Goal: Task Accomplishment & Management: Manage account settings

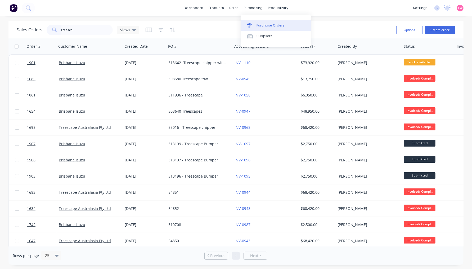
click at [272, 26] on div "Purchase Orders" at bounding box center [271, 25] width 28 height 5
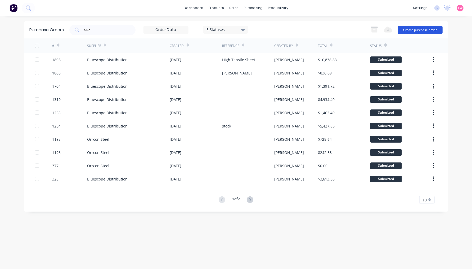
click at [414, 29] on button "Create purchase order" at bounding box center [420, 30] width 45 height 8
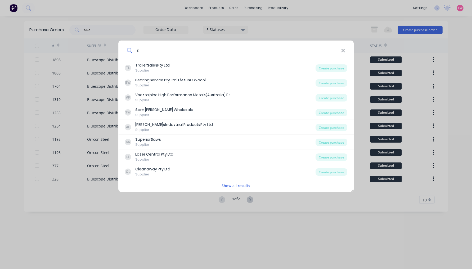
drag, startPoint x: 148, startPoint y: 51, endPoint x: 133, endPoint y: 52, distance: 14.8
click at [133, 52] on input "s" at bounding box center [236, 51] width 209 height 20
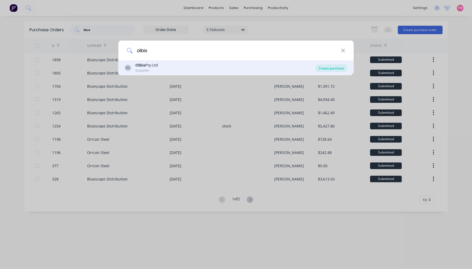
type input "olbis"
click at [336, 68] on div "Create purchase" at bounding box center [332, 67] width 32 height 7
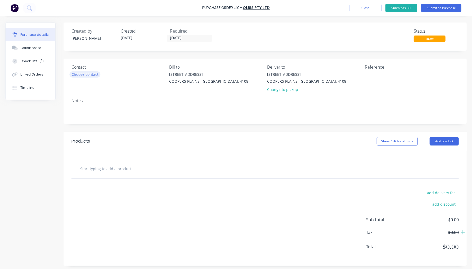
click at [91, 74] on div "Choose contact" at bounding box center [85, 75] width 27 height 6
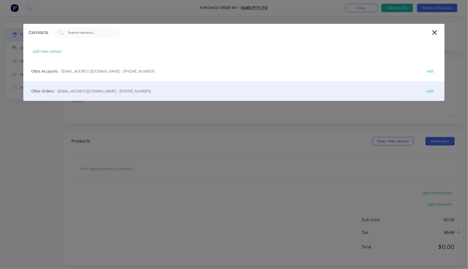
click at [44, 89] on div "Olbis Orders - wholesale@olbis.com.au - (07) 3875 1155 edit" at bounding box center [233, 91] width 421 height 20
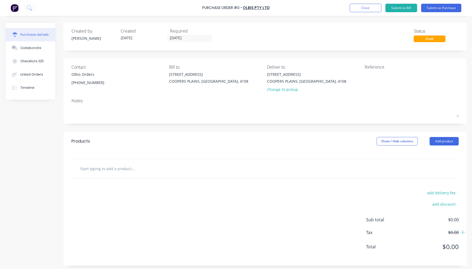
click at [104, 169] on input "text" at bounding box center [133, 168] width 106 height 11
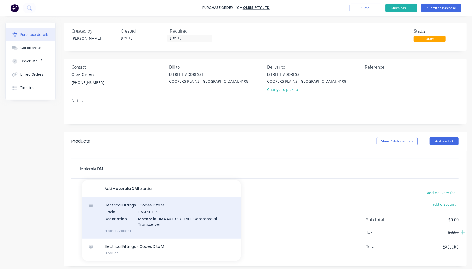
type input "Motorola DM"
click at [164, 220] on div "Electrical Fittings - Codes D to M Code DM4401E-V Description Motorola DM 4401E…" at bounding box center [161, 217] width 159 height 41
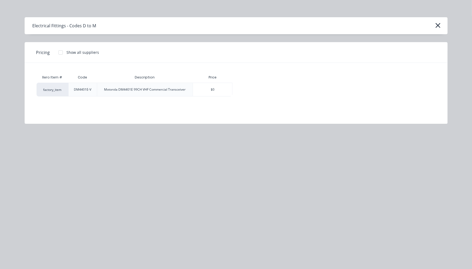
click at [61, 53] on div at bounding box center [60, 52] width 11 height 11
click at [250, 89] on div "$0.00" at bounding box center [251, 89] width 37 height 13
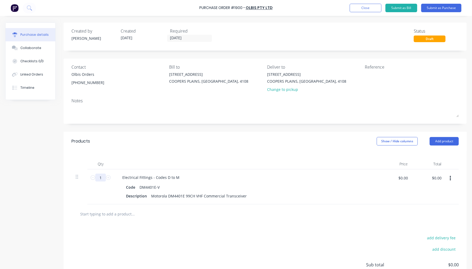
click at [100, 178] on input "1" at bounding box center [100, 178] width 11 height 8
type input "2"
click at [248, 195] on div "Description Motorola DM4401E 99CH VHF Commercial Transceiver" at bounding box center [245, 196] width 243 height 8
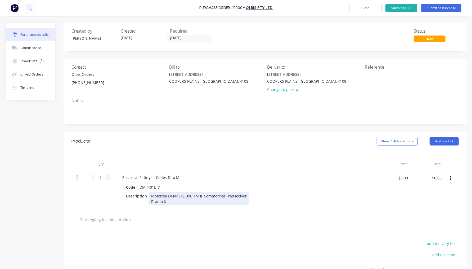
click at [153, 200] on div "Motorola DM4401E 99CH VHF Commercial Transceiver Rradio &" at bounding box center [199, 198] width 100 height 13
click at [174, 200] on div "Motorola DM4401E 99CH VHF Commercial Transceiver Radio &" at bounding box center [199, 198] width 100 height 13
click at [118, 213] on div at bounding box center [266, 219] width 388 height 19
click at [120, 219] on input "text" at bounding box center [133, 219] width 106 height 11
type input "Freight to 57 Meadow Avenue, Coopers Plains"
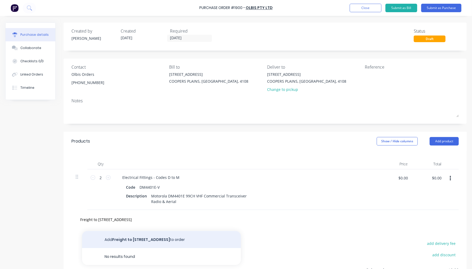
click at [152, 240] on button "Add Freight to 57 Meadow Avenue, Coopers Plains to order" at bounding box center [161, 239] width 159 height 17
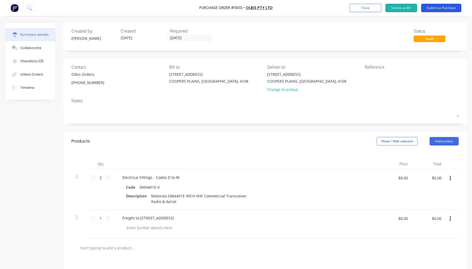
click at [446, 10] on button "Submit as Purchase" at bounding box center [442, 8] width 40 height 8
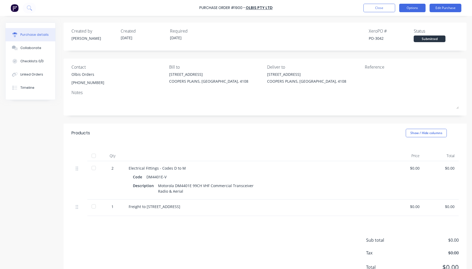
click at [417, 6] on button "Options" at bounding box center [413, 8] width 26 height 8
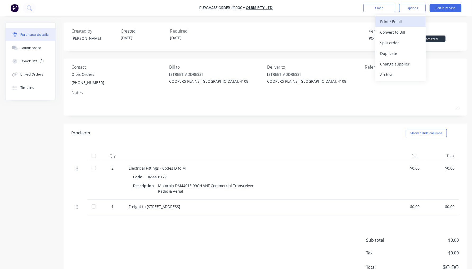
click at [406, 21] on div "Print / Email" at bounding box center [401, 22] width 41 height 8
click at [398, 31] on div "With pricing" at bounding box center [401, 32] width 41 height 8
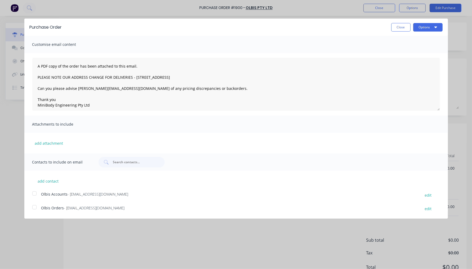
click at [35, 207] on div at bounding box center [34, 207] width 11 height 11
click at [423, 25] on button "Options" at bounding box center [428, 27] width 29 height 8
click at [408, 51] on div "Email" at bounding box center [417, 51] width 41 height 8
type textarea "A PDF copy of the order has been attached to this email. PLEASE NOTE OUR ADDRES…"
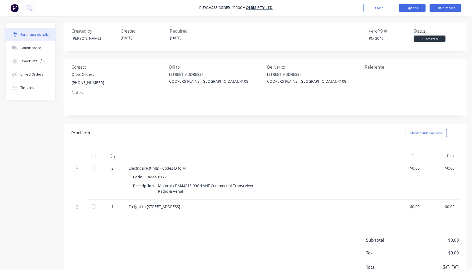
click at [409, 7] on button "Options" at bounding box center [413, 8] width 26 height 8
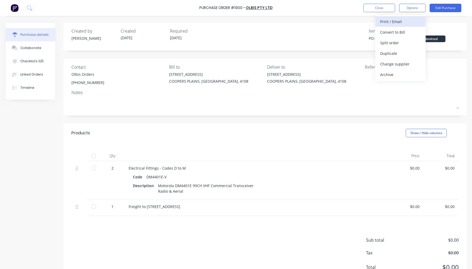
click at [394, 22] on div "Print / Email" at bounding box center [401, 22] width 41 height 8
click at [391, 31] on div "With pricing" at bounding box center [401, 32] width 41 height 8
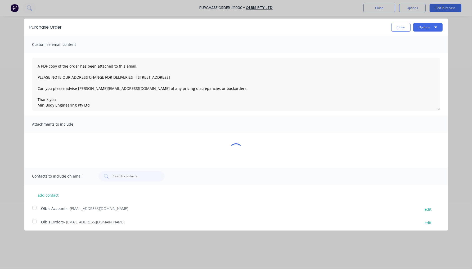
type textarea "A PDF copy of the order has been attached to this email. PLEASE NOTE OUR ADDRES…"
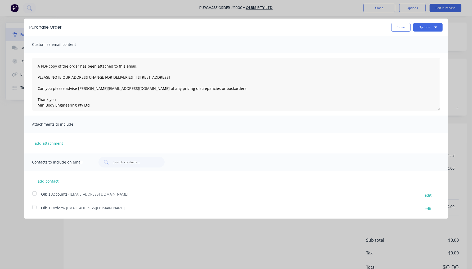
click at [19, 110] on div "Purchase Order Close Options Customise email content A PDF copy of the order ha…" at bounding box center [236, 134] width 472 height 269
click at [399, 30] on button "Close" at bounding box center [401, 27] width 19 height 8
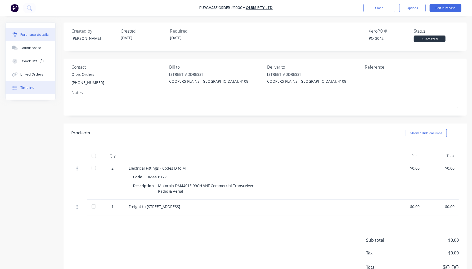
click at [29, 85] on div "Timeline" at bounding box center [27, 87] width 14 height 5
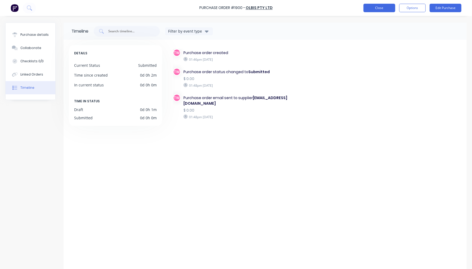
click at [382, 5] on button "Close" at bounding box center [380, 8] width 32 height 8
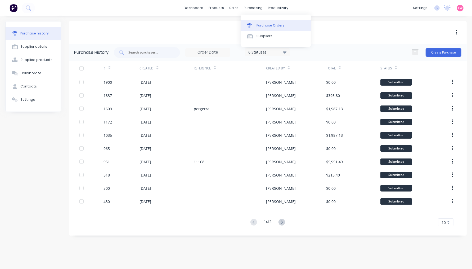
click at [266, 26] on div "Purchase Orders" at bounding box center [271, 25] width 28 height 5
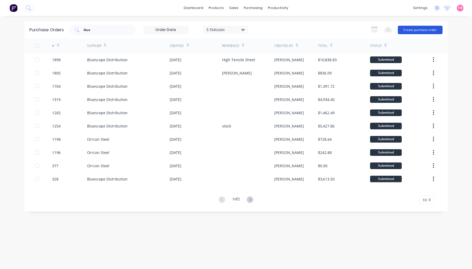
click at [417, 31] on button "Create purchase order" at bounding box center [420, 30] width 45 height 8
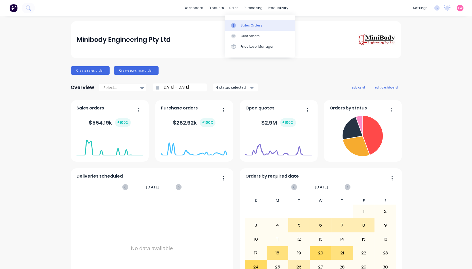
click at [243, 20] on link "Sales Orders" at bounding box center [260, 25] width 70 height 11
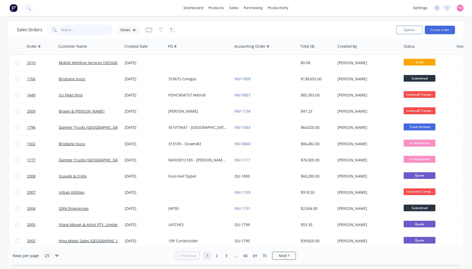
click at [88, 32] on input "text" at bounding box center [87, 30] width 52 height 11
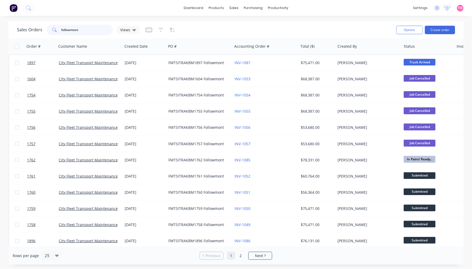
type input "followmont"
click at [345, 24] on div "Sales Orders followmont Views" at bounding box center [204, 29] width 375 height 13
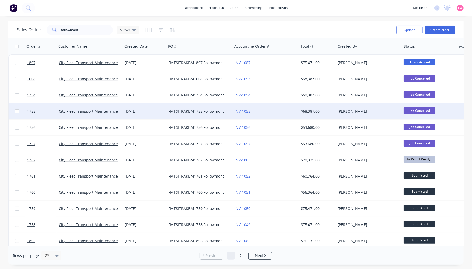
click at [157, 112] on div "[DATE]" at bounding box center [144, 111] width 39 height 5
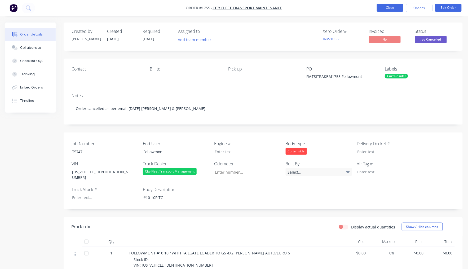
click at [390, 8] on button "Close" at bounding box center [390, 8] width 26 height 8
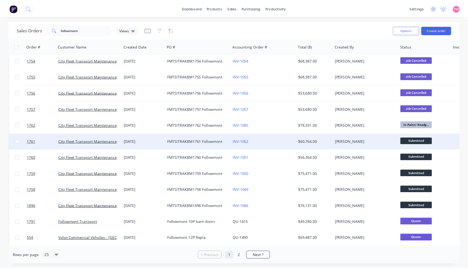
scroll to position [49, 0]
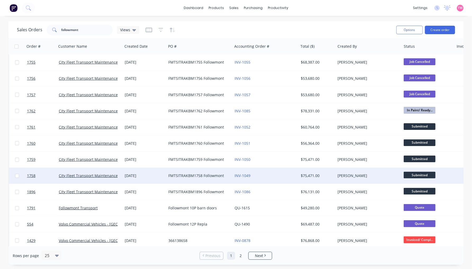
click at [154, 175] on div "[DATE]" at bounding box center [144, 175] width 39 height 5
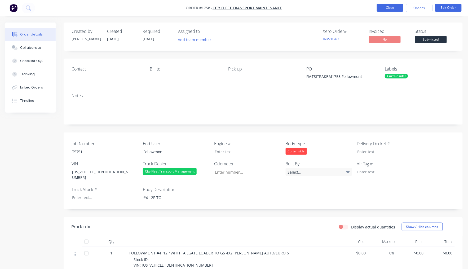
click at [383, 7] on button "Close" at bounding box center [390, 8] width 26 height 8
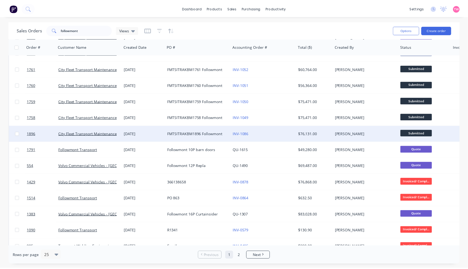
scroll to position [49, 0]
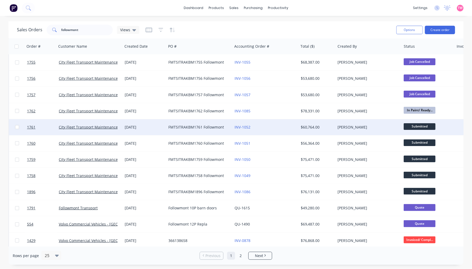
click at [154, 127] on div "[DATE]" at bounding box center [144, 127] width 39 height 5
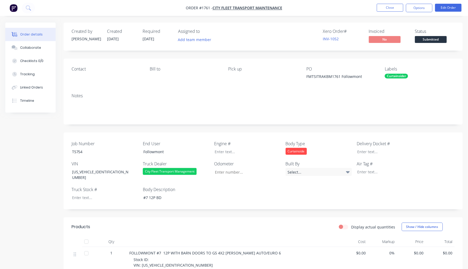
click at [394, 12] on li "Close" at bounding box center [390, 8] width 26 height 8
click at [394, 11] on button "Close" at bounding box center [390, 8] width 26 height 8
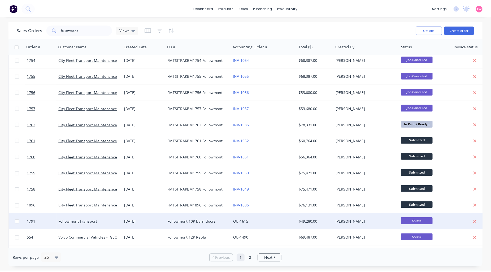
scroll to position [49, 0]
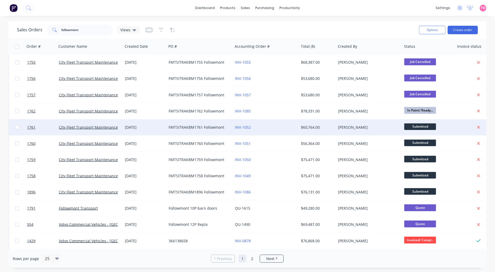
click at [271, 129] on div "INV-1052" at bounding box center [264, 127] width 59 height 5
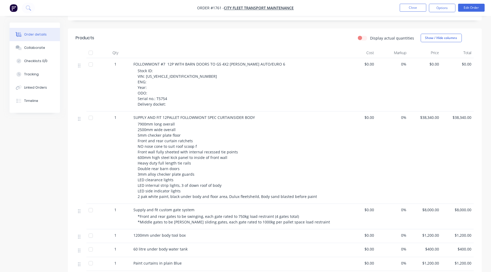
scroll to position [138, 0]
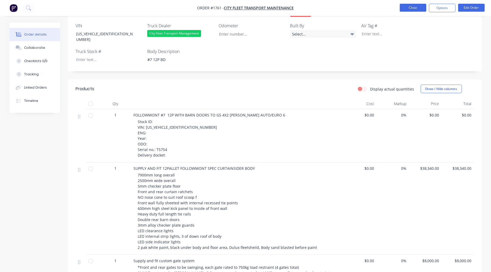
click at [409, 8] on button "Close" at bounding box center [412, 8] width 26 height 8
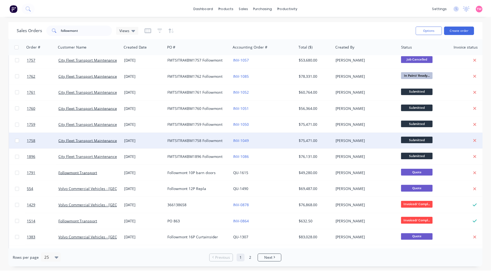
scroll to position [98, 0]
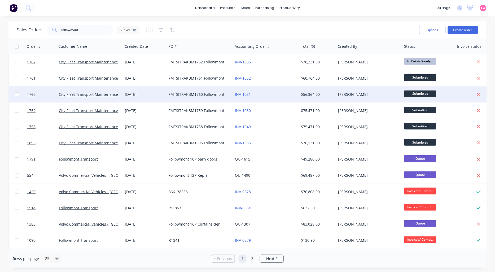
click at [277, 96] on div "INV-1051" at bounding box center [264, 94] width 59 height 5
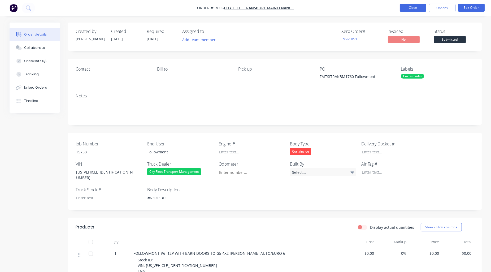
click at [409, 6] on button "Close" at bounding box center [412, 8] width 26 height 8
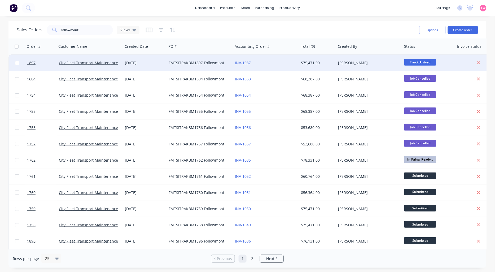
click at [260, 60] on div "INV-1087" at bounding box center [264, 62] width 59 height 5
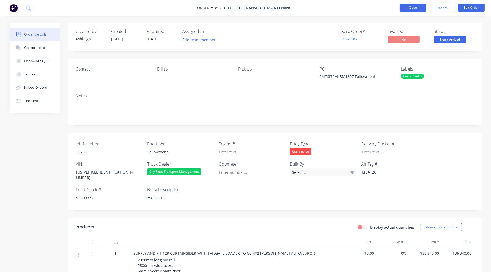
click at [417, 10] on button "Close" at bounding box center [412, 8] width 26 height 8
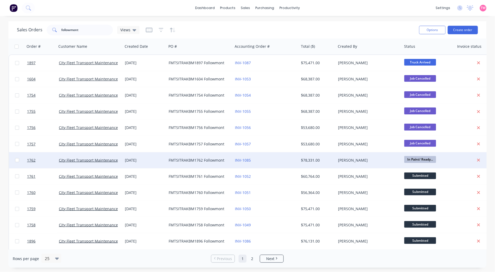
click at [260, 160] on div "INV-1085" at bounding box center [264, 159] width 59 height 5
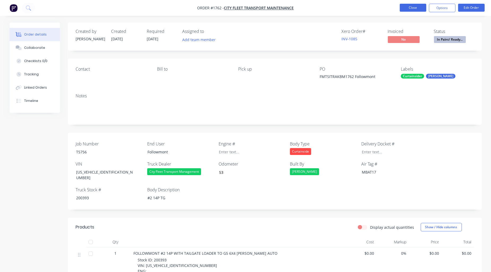
click at [407, 9] on button "Close" at bounding box center [412, 8] width 26 height 8
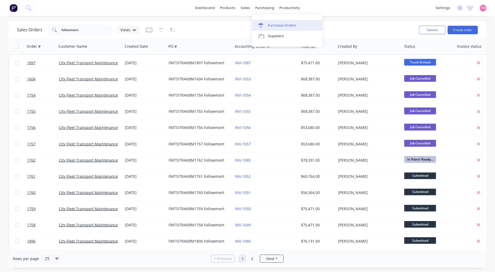
click at [282, 24] on div "Purchase Orders" at bounding box center [282, 25] width 28 height 5
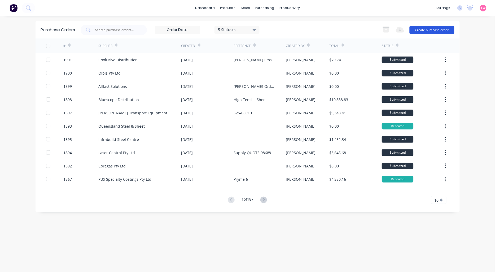
click at [437, 29] on button "Create purchase order" at bounding box center [431, 30] width 45 height 8
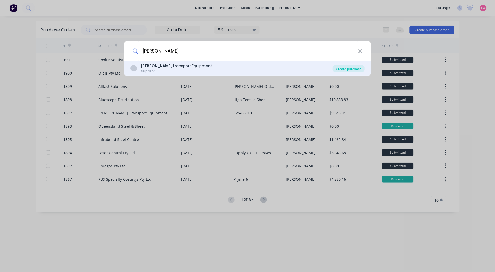
type input "shephard"
click at [350, 66] on div "Create purchase" at bounding box center [349, 68] width 32 height 7
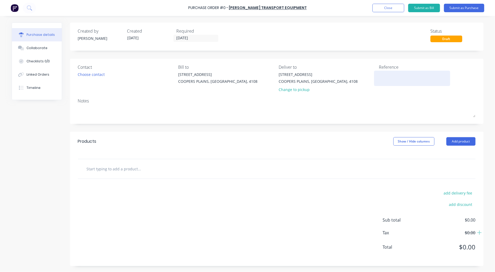
click at [390, 75] on textarea at bounding box center [412, 78] width 66 height 12
paste textarea "S25-07005"
type textarea "S25-07005"
type textarea "x"
type textarea "S25-07005"
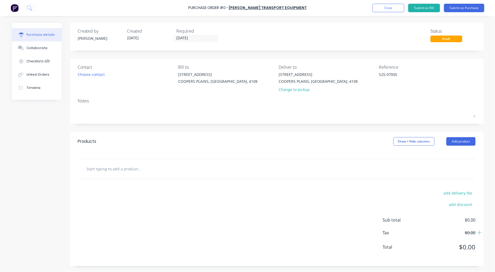
click at [121, 166] on input "text" at bounding box center [139, 168] width 106 height 11
paste input "T0271A"
type textarea "x"
type input "T0271A"
type textarea "x"
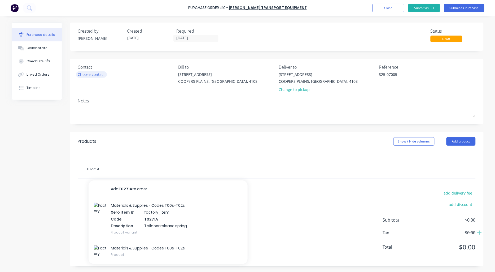
type input "T0271A"
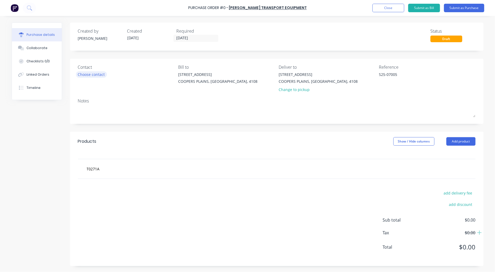
click at [95, 72] on div "Choose contact" at bounding box center [91, 75] width 27 height 6
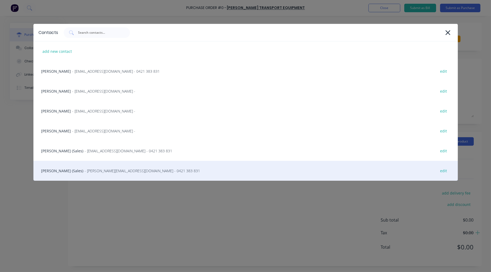
click at [74, 166] on div "Steve Erfurth (Sales) - stevee@ste.com.au - 0421 383 831 edit" at bounding box center [245, 171] width 424 height 20
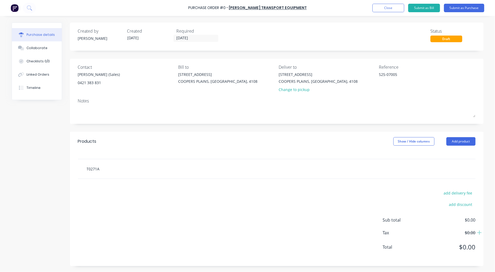
click at [112, 169] on input "T0271A" at bounding box center [139, 168] width 106 height 11
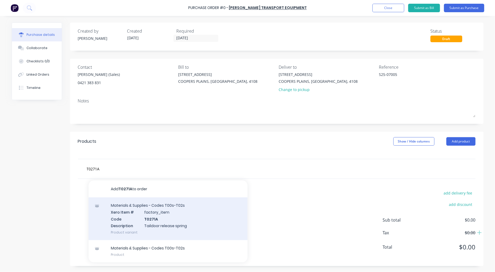
click at [160, 212] on div "Materials & Supplies - Codes T00s-T02s Xero Item # factory_item Code T0271A Des…" at bounding box center [168, 218] width 159 height 43
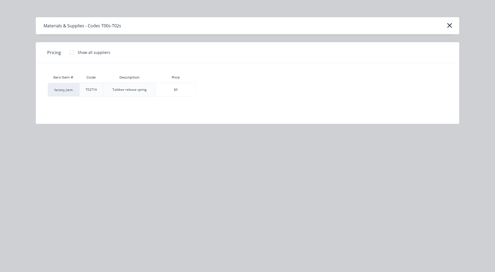
click at [72, 54] on div at bounding box center [72, 52] width 11 height 11
click at [209, 89] on div "$11.35" at bounding box center [214, 89] width 37 height 13
type textarea "x"
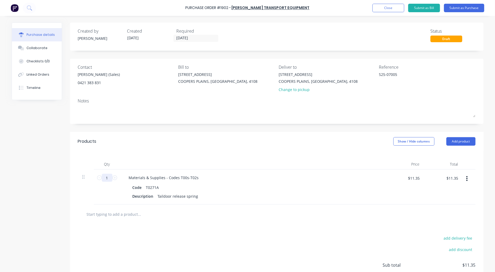
click at [102, 176] on input "1" at bounding box center [107, 178] width 11 height 8
type textarea "x"
type input "2"
type textarea "x"
type input "$22.70"
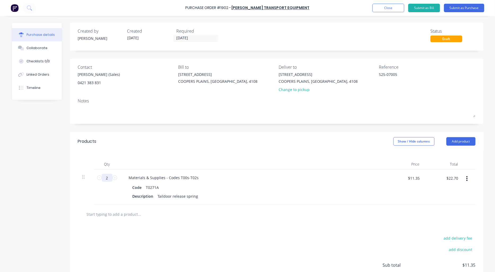
type textarea "x"
type input "20"
type textarea "x"
type input "$227.00"
type input "20"
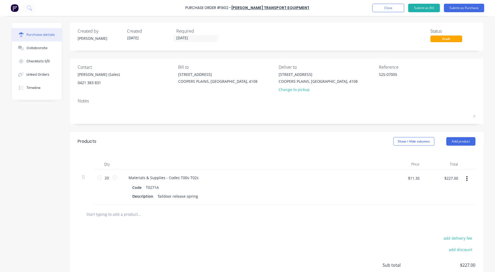
click at [112, 218] on input "text" at bounding box center [139, 214] width 106 height 11
paste input "T0462J"
type textarea "x"
type input "T0462J"
type textarea "x"
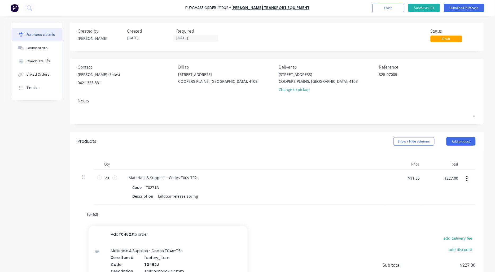
scroll to position [45, 0]
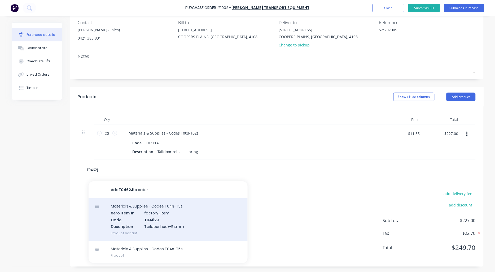
type input "T0462J"
click at [174, 210] on div "Materials & Supplies - Codes T04s-T5s Xero Item # factory_item Code T0462J Desc…" at bounding box center [168, 219] width 159 height 43
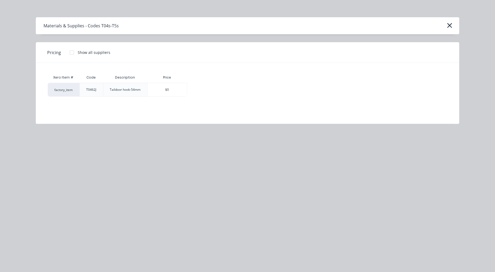
click at [70, 51] on div at bounding box center [72, 52] width 11 height 11
click at [208, 91] on div "$13.05" at bounding box center [205, 89] width 37 height 13
type textarea "x"
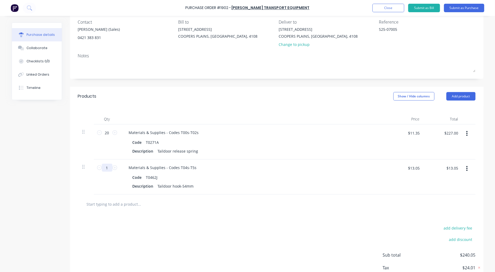
click at [105, 167] on input "1" at bounding box center [107, 168] width 11 height 8
type textarea "x"
type input "2"
type textarea "x"
type input "$26.10"
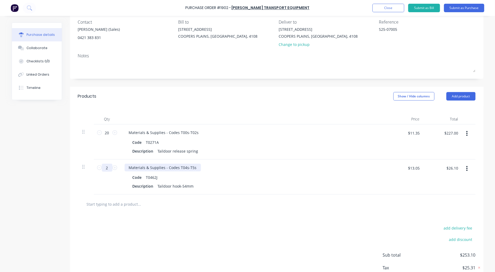
type textarea "x"
type input "20"
type textarea "x"
type input "$261.00"
type input "20"
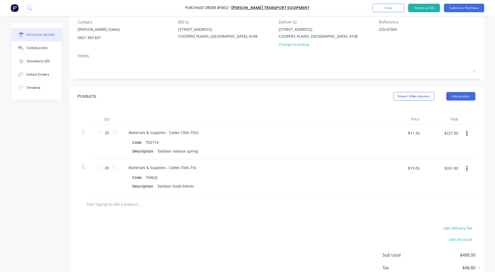
click at [119, 204] on input "text" at bounding box center [139, 203] width 106 height 11
paste input "T0463C"
type textarea "x"
type input "T0463C"
type textarea "x"
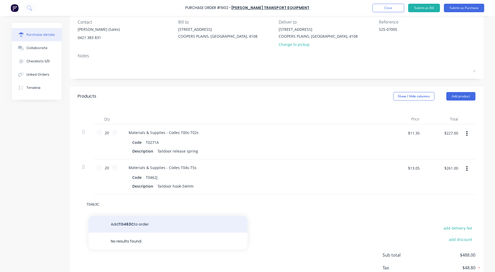
type input "T0463C"
click at [134, 222] on button "Add T0463C to order" at bounding box center [168, 223] width 159 height 17
type textarea "x"
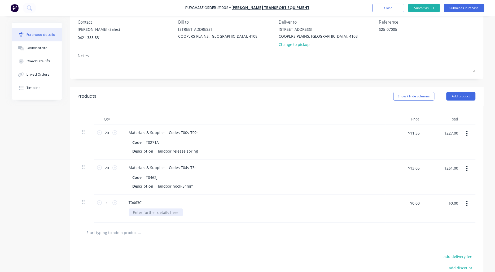
type textarea "x"
click at [167, 211] on div at bounding box center [156, 212] width 54 height 8
paste div
type textarea "x"
type input "7.83"
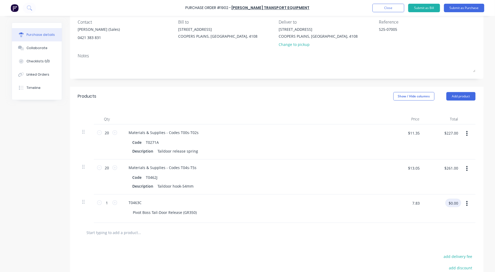
type textarea "x"
type input "$7.83"
click at [107, 204] on input "1" at bounding box center [107, 202] width 11 height 8
type textarea "x"
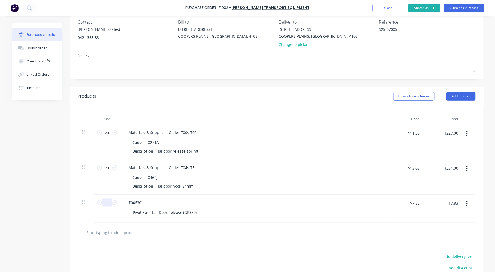
type input "2"
type textarea "x"
type input "$15.66"
type textarea "x"
type input "20"
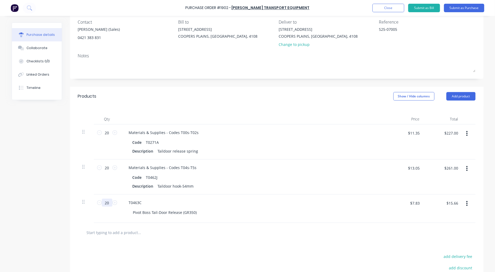
type textarea "x"
type input "$156.60"
type input "20"
click at [105, 234] on input "text" at bounding box center [139, 232] width 106 height 11
paste input "TH497S"
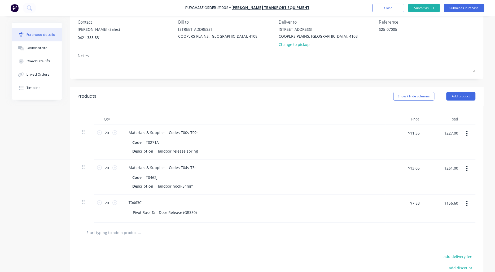
type textarea "x"
type input "TH497S"
type textarea "x"
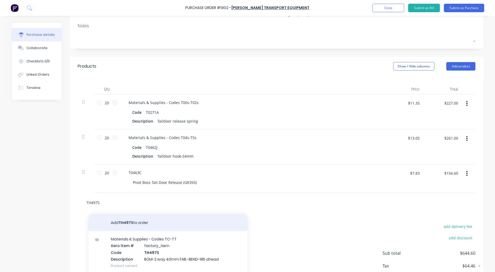
scroll to position [94, 0]
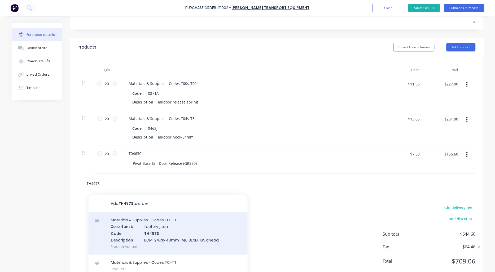
type input "TH497S"
click at [190, 232] on div "Materials & Supplies - Codes TC-TT Xero Item # factory_item Code TH497S Descrip…" at bounding box center [168, 233] width 159 height 43
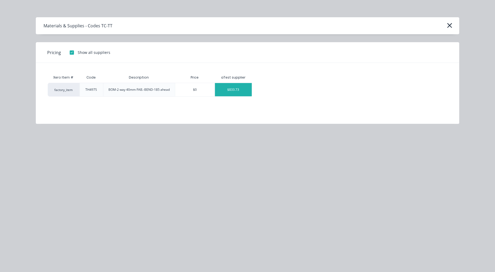
click at [237, 91] on div "$833.73" at bounding box center [233, 89] width 37 height 13
type textarea "x"
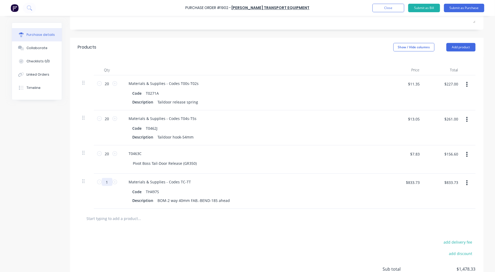
click at [105, 183] on input "1" at bounding box center [107, 182] width 11 height 8
type textarea "x"
type input "4"
type textarea "x"
type input "$3,334.92"
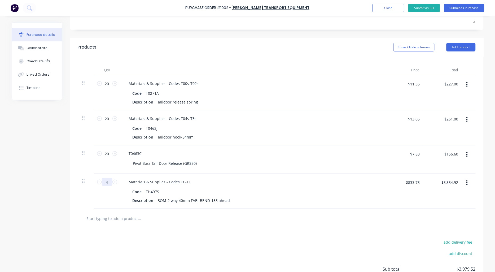
type input "4"
click at [112, 215] on input "text" at bounding box center [139, 218] width 106 height 11
paste input "T0570B"
type textarea "x"
type input "T0570B"
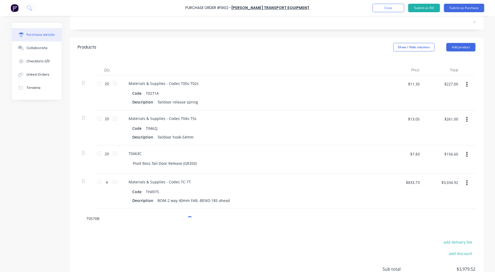
type textarea "x"
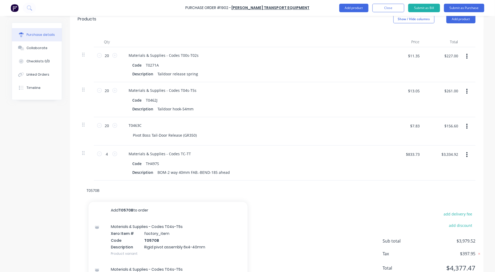
scroll to position [143, 0]
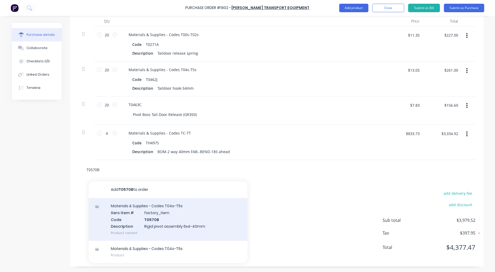
type input "T0570B"
click at [173, 213] on div "Materials & Supplies - Codes T04s-T5s Xero Item # factory_item Code T0570B Desc…" at bounding box center [168, 219] width 159 height 43
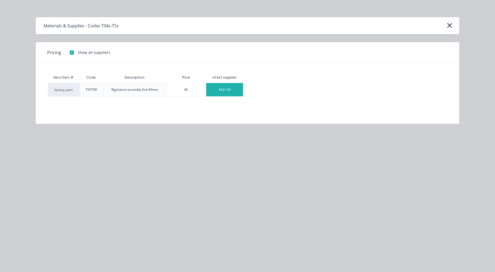
click at [222, 90] on div "$421.94" at bounding box center [224, 89] width 37 height 13
type textarea "x"
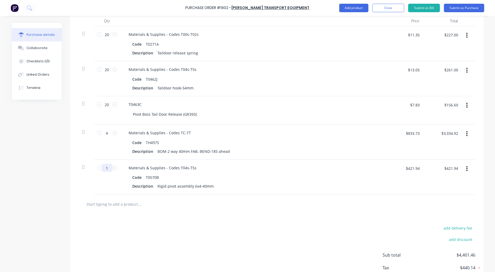
click at [102, 167] on input "1" at bounding box center [107, 168] width 11 height 8
type textarea "x"
type input "4"
type textarea "x"
type input "$1,687.76"
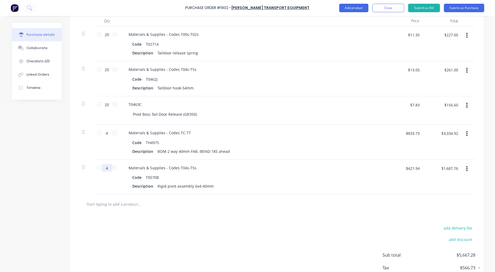
type input "4"
click at [123, 202] on input "text" at bounding box center [139, 204] width 106 height 11
paste input "T0577"
type textarea "x"
type input "T0577"
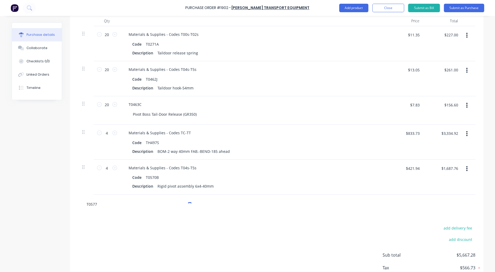
type textarea "x"
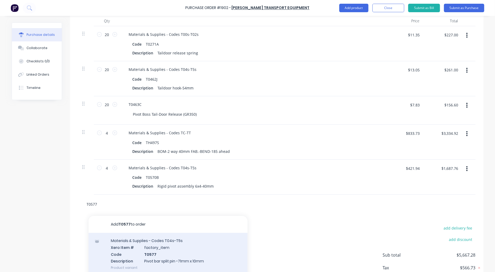
type input "T0577"
click at [166, 248] on div "Materials & Supplies - Codes T04s-T5s Xero Item # factory_item Code T0577 Descr…" at bounding box center [168, 254] width 159 height 43
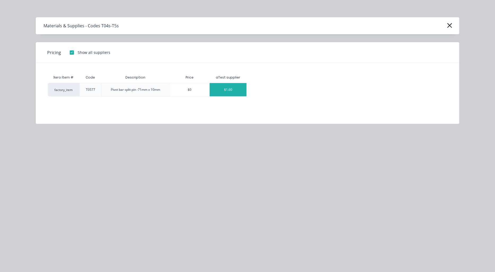
click at [228, 91] on div "$1.60" at bounding box center [228, 89] width 37 height 13
type textarea "x"
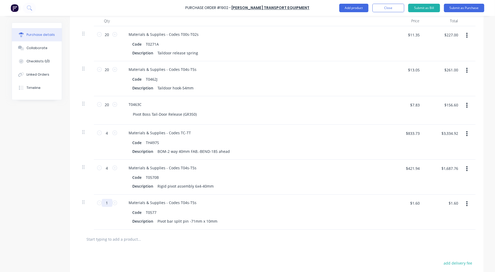
click at [106, 202] on input "1" at bounding box center [107, 203] width 11 height 8
type textarea "x"
type input "2"
type textarea "x"
type input "$3.20"
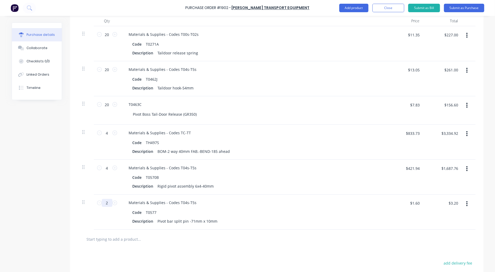
type textarea "x"
type input "20"
type textarea "x"
type input "$32.00"
type input "20"
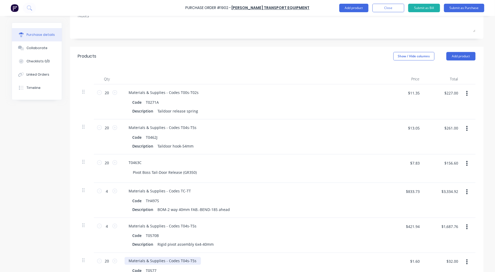
scroll to position [0, 0]
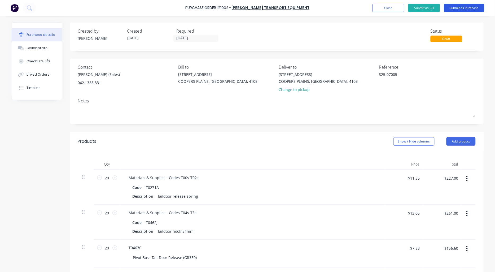
click at [463, 7] on button "Submit as Purchase" at bounding box center [464, 8] width 40 height 8
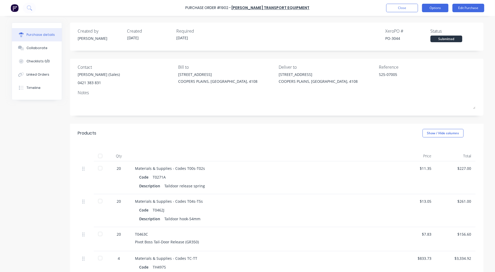
click at [437, 9] on button "Options" at bounding box center [435, 8] width 26 height 8
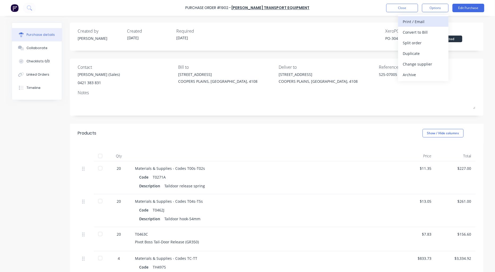
click at [423, 20] on div "Print / Email" at bounding box center [423, 22] width 41 height 8
click at [429, 41] on div "Without pricing" at bounding box center [423, 43] width 41 height 8
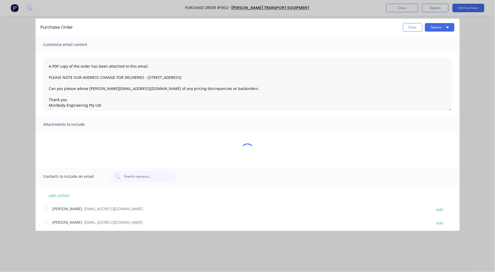
type textarea "x"
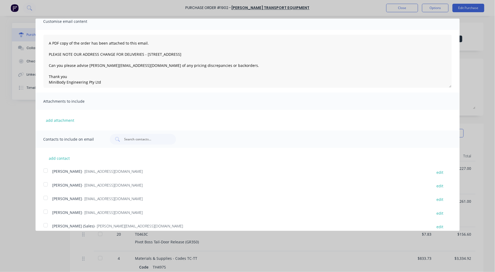
scroll to position [42, 0]
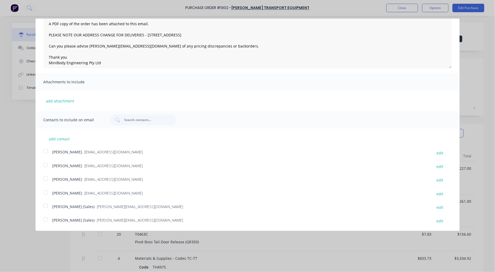
click at [45, 219] on div at bounding box center [45, 219] width 11 height 11
type textarea "A PDF copy of the order has been attached to this email. PLEASE NOTE OUR ADDRES…"
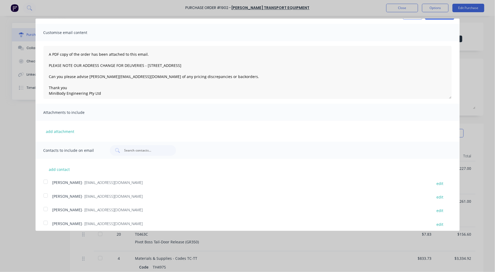
scroll to position [0, 0]
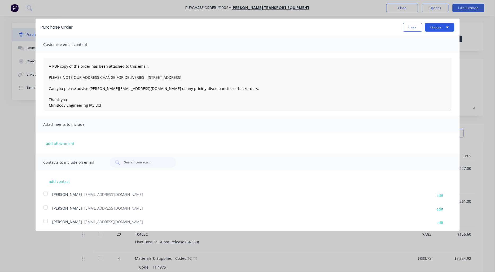
click at [430, 28] on button "Options" at bounding box center [439, 27] width 29 height 8
click at [413, 52] on div "Email" at bounding box center [429, 51] width 41 height 8
type textarea "x"
type textarea "A PDF copy of the order has been attached to this email. PLEASE NOTE OUR ADDRES…"
type textarea "x"
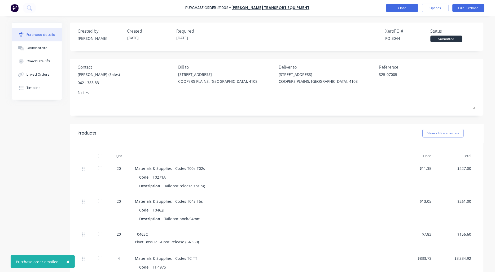
click at [405, 9] on button "Close" at bounding box center [402, 8] width 32 height 8
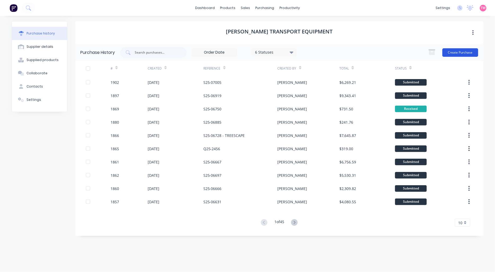
click at [462, 53] on button "Create Purchase" at bounding box center [460, 52] width 36 height 8
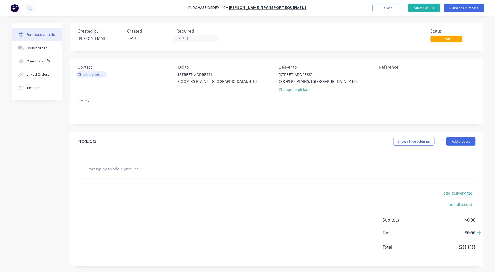
click at [94, 73] on div "Choose contact" at bounding box center [91, 75] width 27 height 6
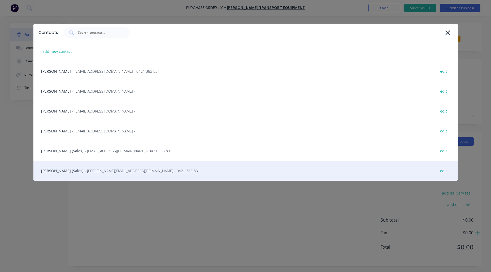
click at [75, 169] on div "Steve Erfurth (Sales) - stevee@ste.com.au - 0421 383 831 edit" at bounding box center [245, 171] width 424 height 20
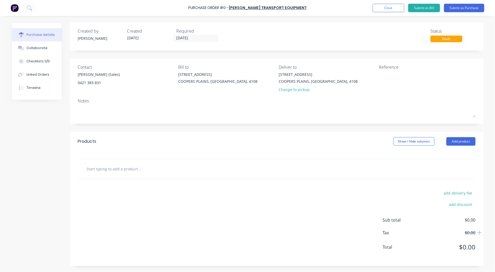
click at [122, 171] on input "text" at bounding box center [139, 168] width 106 height 11
click at [391, 76] on textarea at bounding box center [412, 78] width 66 height 12
type textarea "JOPA"
type textarea "x"
type textarea "JOPA P"
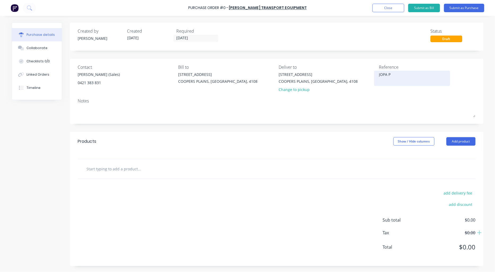
type textarea "x"
type textarea "JOPA PT"
type textarea "x"
type textarea "JOPA PTO"
type textarea "x"
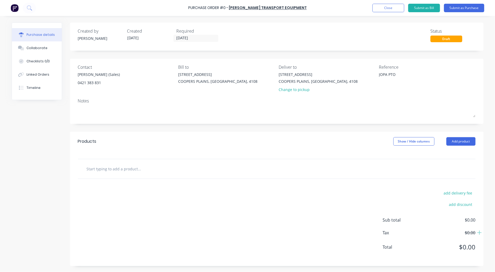
type textarea "JOPA PTO"
click at [129, 167] on input "text" at bounding box center [139, 168] width 106 height 11
click at [107, 162] on div at bounding box center [276, 168] width 397 height 19
click at [107, 164] on input "text" at bounding box center [139, 168] width 106 height 11
paste input "49733-1"
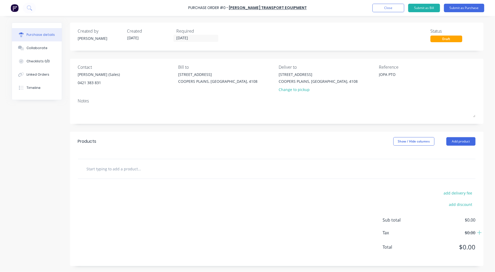
type textarea "x"
type input "49733-1"
type textarea "x"
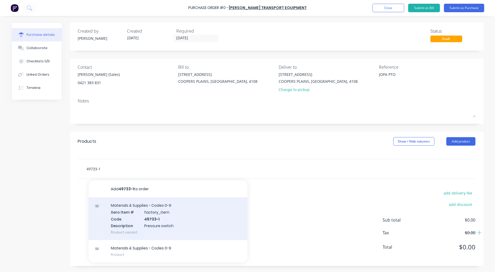
type input "49733-1"
click at [181, 218] on div "Materials & Supplies - Codes 0-9 Xero Item # factory_item Code 49733-1 Descript…" at bounding box center [168, 218] width 159 height 43
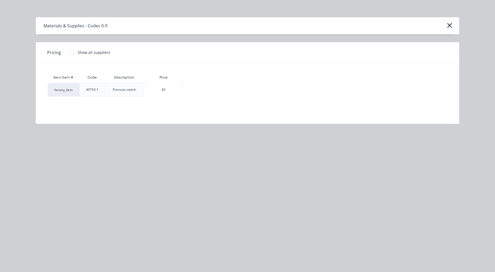
click at [70, 53] on div at bounding box center [72, 52] width 11 height 11
click at [204, 91] on div "$42.73" at bounding box center [202, 89] width 37 height 13
type textarea "x"
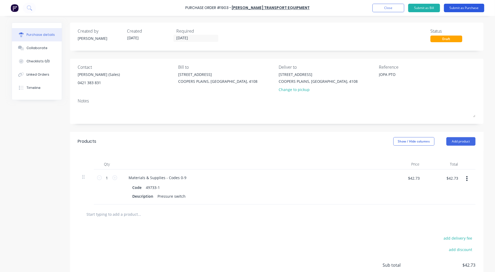
click at [466, 8] on button "Submit as Purchase" at bounding box center [464, 8] width 40 height 8
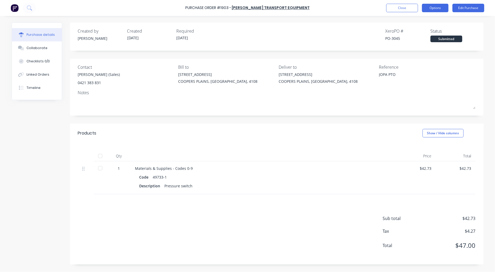
click at [438, 7] on button "Options" at bounding box center [435, 8] width 26 height 8
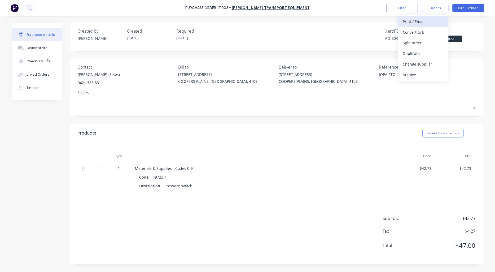
click at [437, 21] on div "Print / Email" at bounding box center [423, 22] width 41 height 8
click at [428, 29] on div "With pricing" at bounding box center [423, 32] width 41 height 8
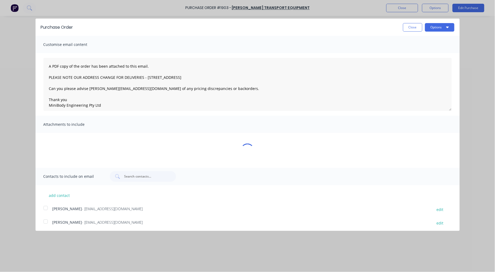
type textarea "x"
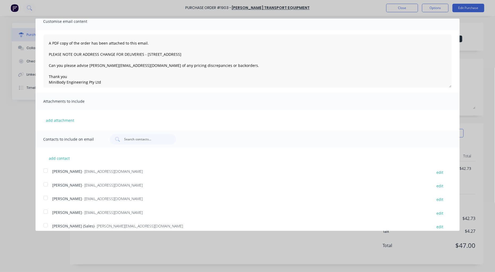
scroll to position [42, 0]
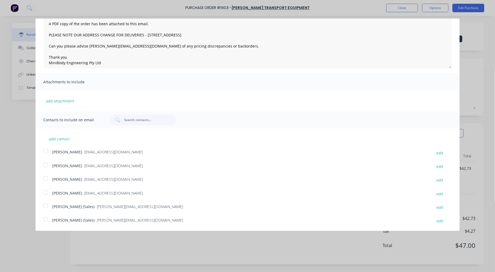
click at [45, 219] on div at bounding box center [45, 219] width 11 height 11
type textarea "A PDF copy of the order has been attached to this email. PLEASE NOTE OUR ADDRES…"
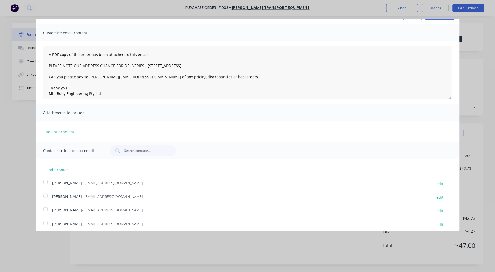
scroll to position [0, 0]
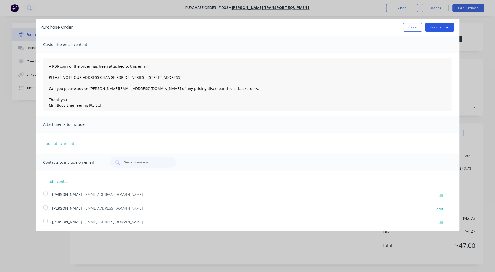
click at [436, 26] on button "Options" at bounding box center [439, 27] width 29 height 8
click at [415, 52] on div "Email" at bounding box center [429, 51] width 41 height 8
type textarea "x"
type textarea "A PDF copy of the order has been attached to this email. PLEASE NOTE OUR ADDRES…"
type textarea "x"
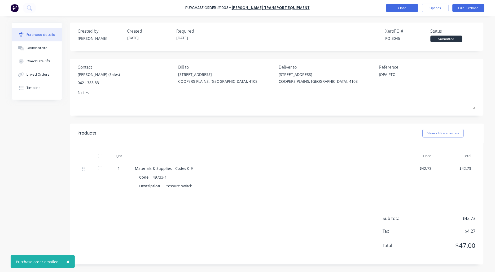
click at [397, 9] on button "Close" at bounding box center [402, 8] width 32 height 8
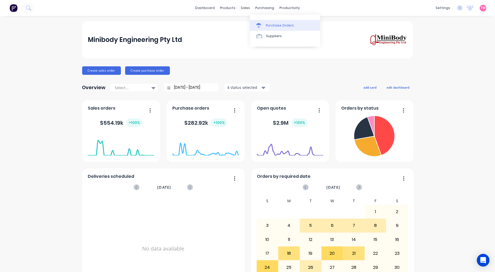
click at [275, 22] on link "Purchase Orders" at bounding box center [285, 25] width 70 height 11
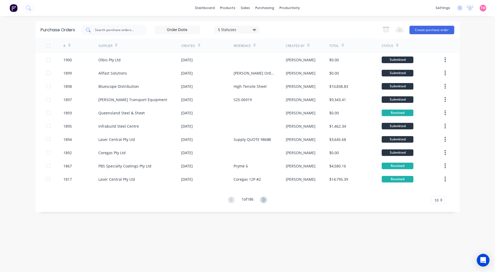
click at [127, 27] on div at bounding box center [114, 30] width 66 height 11
type input "krueger"
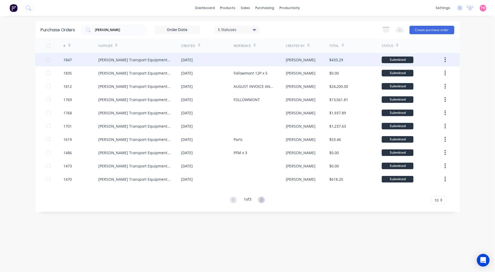
click at [217, 59] on div "08 Aug 2025" at bounding box center [207, 59] width 52 height 13
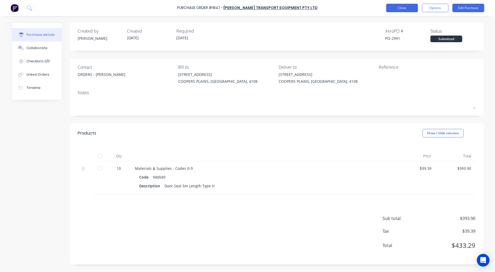
click at [396, 9] on button "Close" at bounding box center [402, 8] width 32 height 8
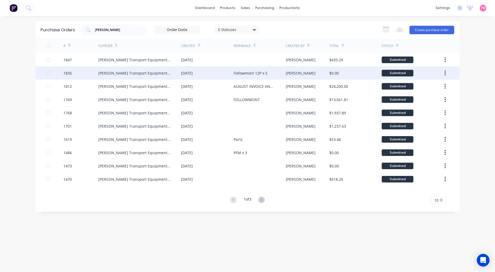
click at [218, 73] on div "06 Aug 2025" at bounding box center [207, 72] width 52 height 13
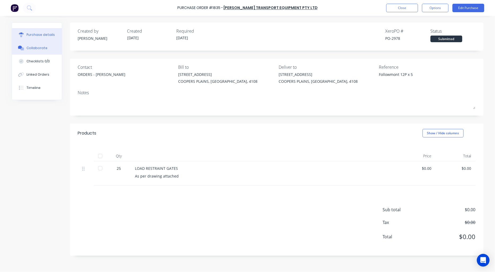
click at [43, 47] on div "Collaborate" at bounding box center [36, 48] width 21 height 5
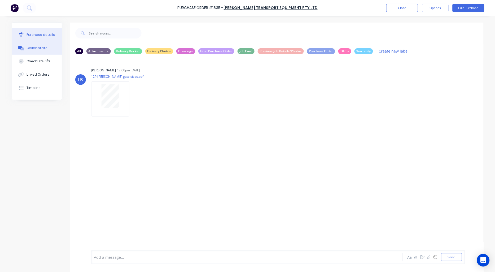
click at [29, 36] on div "Purchase details" at bounding box center [40, 34] width 28 height 5
type textarea "x"
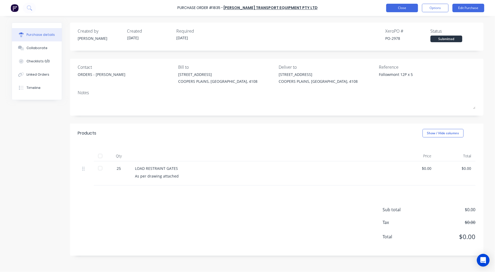
click at [401, 7] on button "Close" at bounding box center [402, 8] width 32 height 8
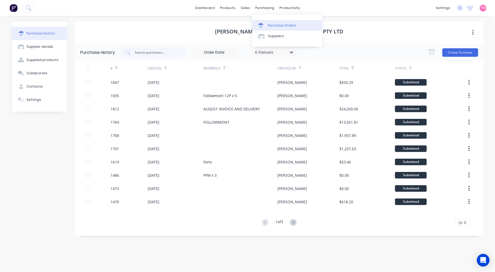
click at [272, 24] on div "Purchase Orders" at bounding box center [282, 25] width 28 height 5
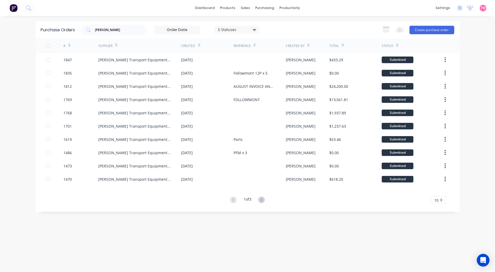
drag, startPoint x: 87, startPoint y: 29, endPoint x: 68, endPoint y: 29, distance: 18.8
click at [68, 29] on div "Purchase Orders krueger 5 Statuses 5 Statuses Export to Excel (XLSX) Create pur…" at bounding box center [248, 29] width 424 height 17
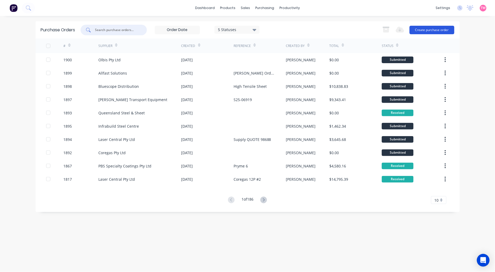
click at [435, 29] on button "Create purchase order" at bounding box center [431, 30] width 45 height 8
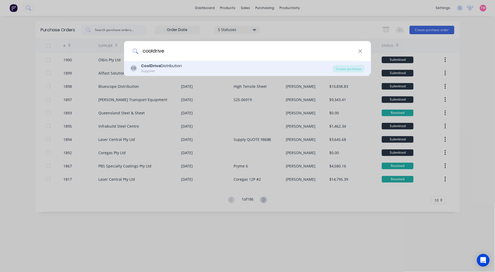
type input "cooldrive"
click at [185, 68] on div "CD CoolDrive Distribution Supplier" at bounding box center [231, 68] width 202 height 10
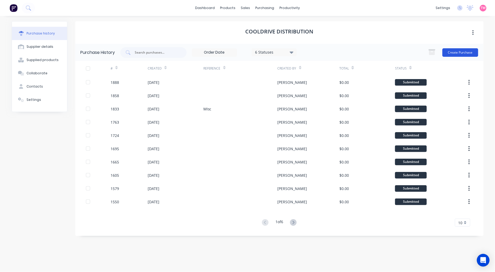
click at [462, 51] on button "Create Purchase" at bounding box center [460, 52] width 36 height 8
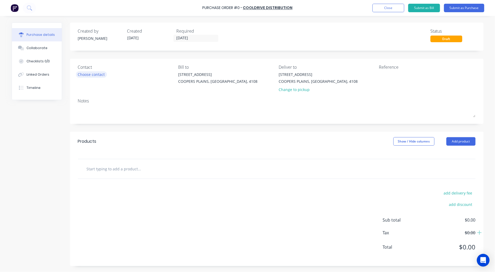
click at [93, 74] on div "Choose contact" at bounding box center [91, 75] width 27 height 6
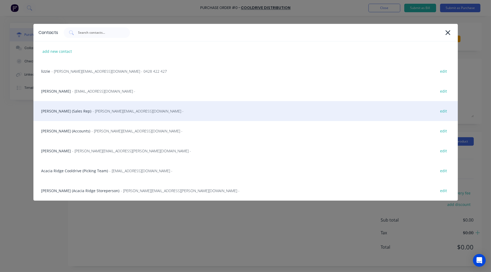
click at [55, 110] on div "David Victorsen (Sales Rep) - david.victorsen@cooldrive.com.au - edit" at bounding box center [245, 111] width 424 height 20
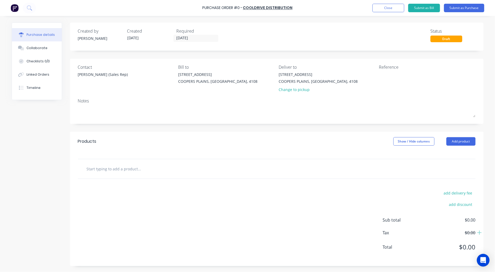
click at [124, 168] on input "text" at bounding box center [139, 168] width 106 height 11
click at [118, 171] on input "text" at bounding box center [139, 168] width 106 height 11
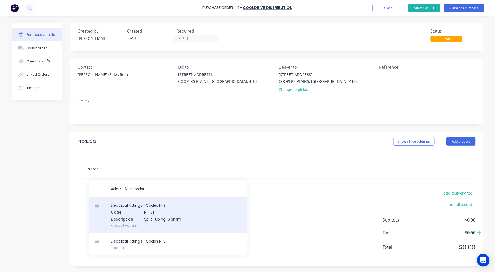
click at [167, 216] on div "Electrical Fittings - Codes N-S Code PT1611 Description Split Tubing 16.3mm Pro…" at bounding box center [168, 215] width 159 height 36
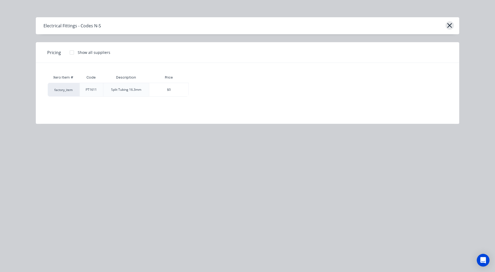
click at [452, 26] on icon "button" at bounding box center [450, 25] width 6 height 7
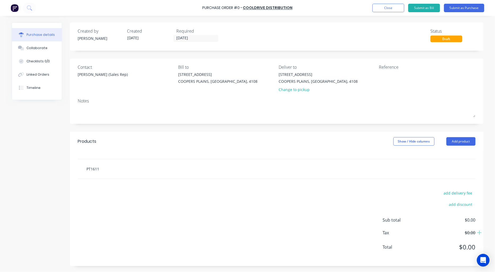
click at [104, 171] on input "PT1611" at bounding box center [139, 168] width 106 height 11
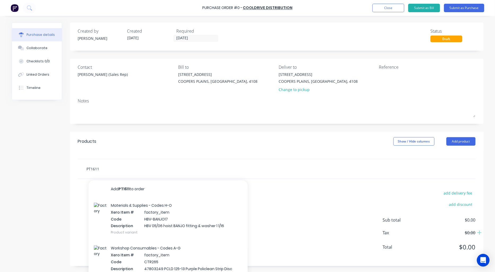
click at [99, 169] on input "PT1611" at bounding box center [139, 168] width 106 height 11
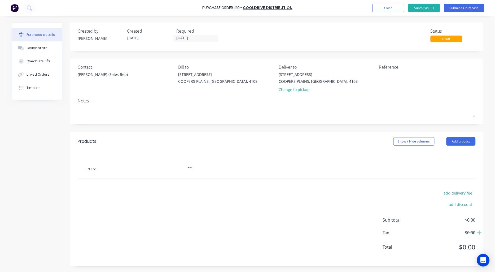
type input "PT1611"
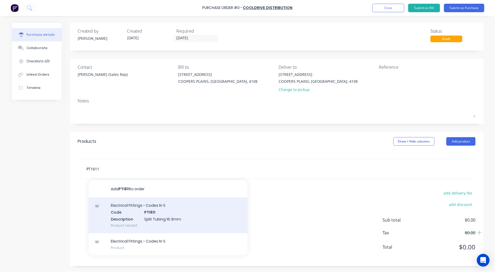
click at [165, 215] on div "Electrical Fittings - Codes N-S Code PT1611 Description Split Tubing 16.3mm Pro…" at bounding box center [168, 215] width 159 height 36
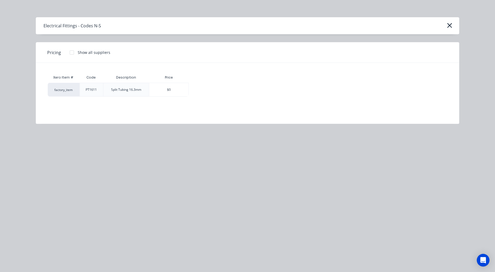
click at [70, 52] on div at bounding box center [72, 52] width 11 height 11
click at [217, 89] on div "$72.49" at bounding box center [207, 89] width 37 height 13
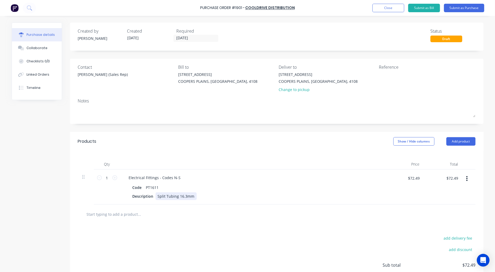
click at [184, 194] on div "Split Tubing 16.3mm" at bounding box center [176, 196] width 41 height 8
click at [398, 75] on textarea at bounding box center [412, 78] width 66 height 12
type textarea "x"
type textarea "S"
type textarea "x"
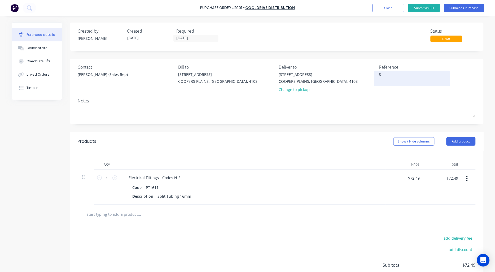
type textarea "St"
type textarea "x"
type textarea "Ste"
type textarea "x"
type textarea "Stev"
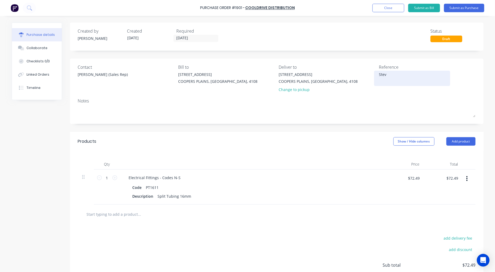
type textarea "x"
type textarea "Steve"
type textarea "x"
type textarea "Steve"
type textarea "x"
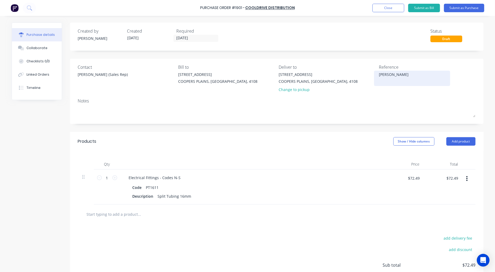
type textarea "Steve E"
type textarea "x"
type textarea "Steve Ea"
type textarea "x"
type textarea "Steve Eai"
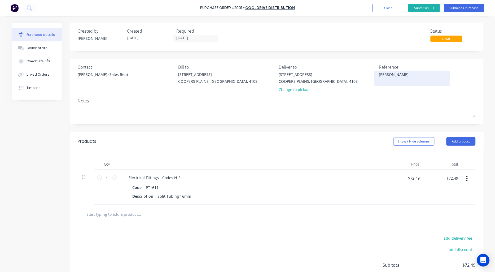
type textarea "x"
type textarea "Steve Eail"
type textarea "x"
type textarea "Steve Eail O"
type textarea "x"
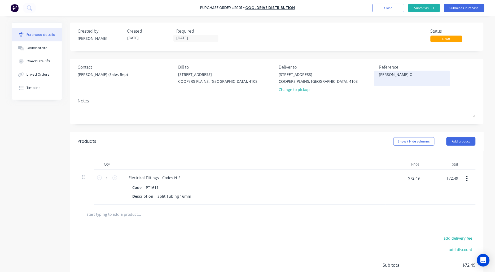
type textarea "Steve Eail Or"
type textarea "x"
type textarea "Steve Eail Ord"
type textarea "x"
type textarea "Steve Eail Orde"
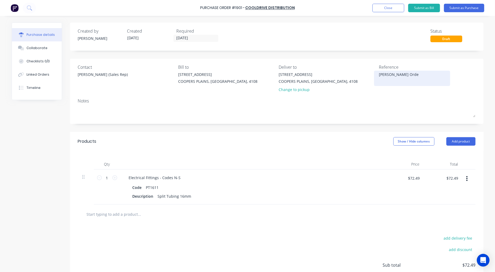
type textarea "x"
type textarea "Steve Eail Order"
type textarea "x"
type textarea "Steve Eail Orde"
type textarea "x"
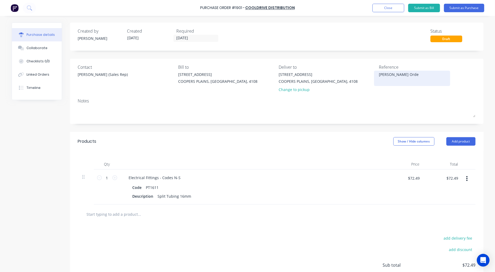
type textarea "Steve Eail Ord"
type textarea "x"
type textarea "Steve Eail Or"
type textarea "x"
type textarea "Steve Eail O"
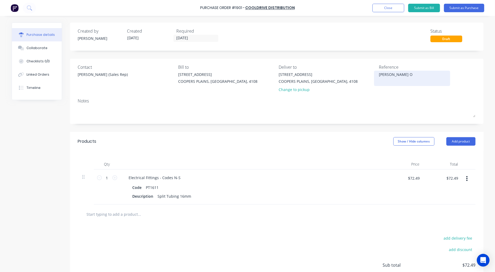
type textarea "x"
type textarea "Steve Eail"
type textarea "x"
type textarea "Steve Eail"
type textarea "x"
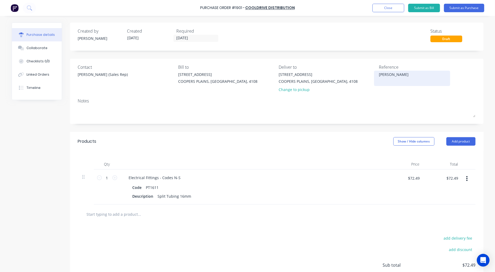
type textarea "Steve Eai"
type textarea "x"
type textarea "Steve Ea"
type textarea "x"
type textarea "Steve E"
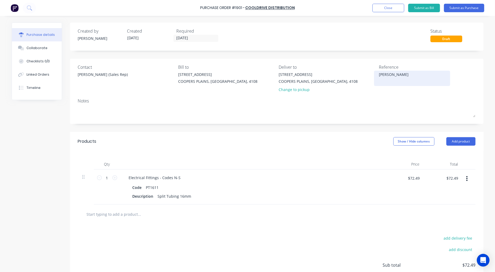
type textarea "x"
type textarea "Steve Em"
type textarea "x"
type textarea "Steve Ema"
type textarea "x"
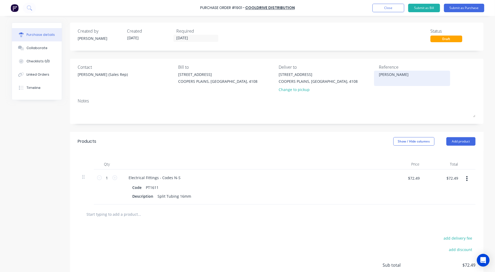
type textarea "Steve Emai"
type textarea "x"
type textarea "Steve Email"
type textarea "x"
type textarea "Steve Email"
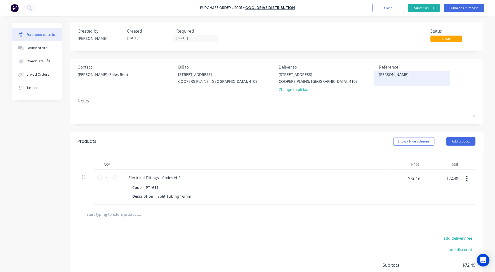
type textarea "x"
type textarea "Steve Email O"
type textarea "x"
type textarea "Steve Email Or"
type textarea "x"
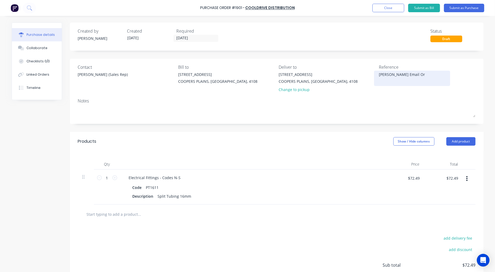
type textarea "Steve Email Ord"
type textarea "x"
type textarea "Steve Email Orde"
type textarea "x"
type textarea "[PERSON_NAME] Email Order"
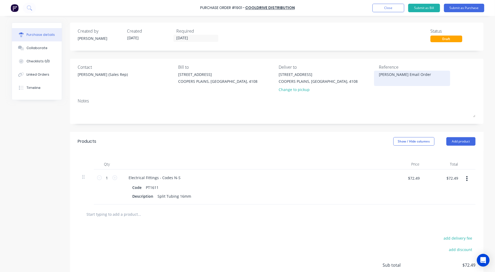
type textarea "x"
type textarea "[PERSON_NAME] Email Order"
type textarea "x"
type textarea "Steve Email Order 2"
type textarea "x"
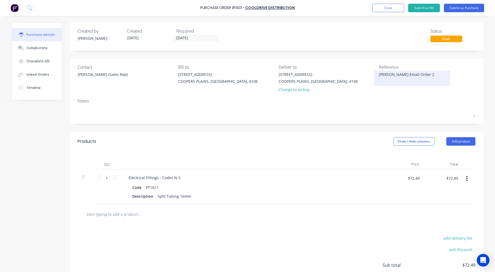
type textarea "Steve Email Order 25"
type textarea "x"
type textarea "Steve Email Order 25/"
type textarea "x"
type textarea "Steve Email Order 25/0"
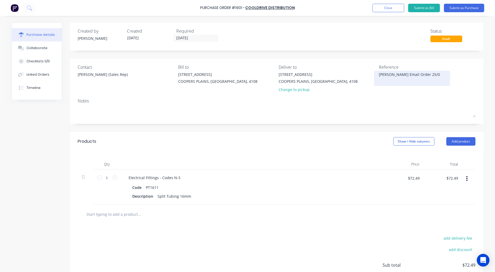
type textarea "x"
type textarea "Steve Email Order 25/08"
type textarea "x"
type textarea "Steve Email Order 25/0"
type textarea "x"
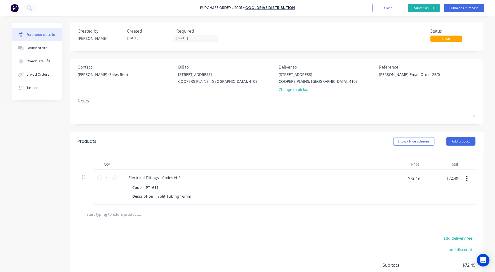
type textarea "Steve Email Order 25/"
type textarea "x"
type textarea "Steve Email Order 25"
type textarea "x"
type textarea "Steve Email Order 2"
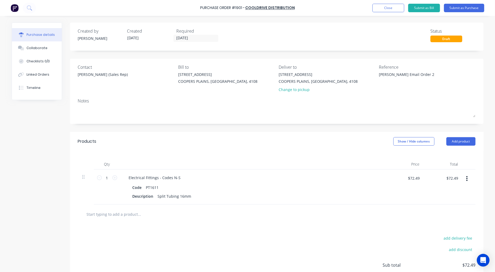
type textarea "x"
type textarea "[PERSON_NAME] Email Order"
type textarea "x"
type textarea "[PERSON_NAME] Email Order"
click at [458, 6] on button "Submit as Purchase" at bounding box center [464, 8] width 40 height 8
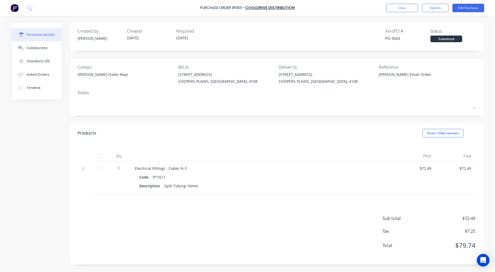
click at [125, 202] on div "Sub total $72.49 Tax $7.25 Total $79.74" at bounding box center [276, 229] width 413 height 70
click at [112, 203] on div "Sub total $72.49 Tax $7.25 Total $79.74" at bounding box center [276, 229] width 413 height 70
click at [461, 7] on button "Edit Purchase" at bounding box center [468, 8] width 32 height 8
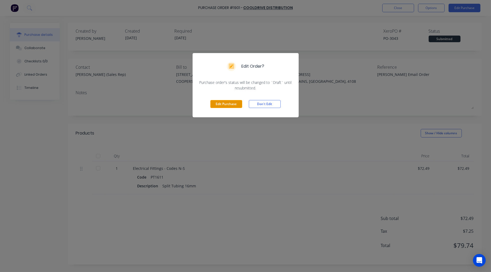
click at [227, 104] on button "Edit Purchase" at bounding box center [226, 104] width 32 height 8
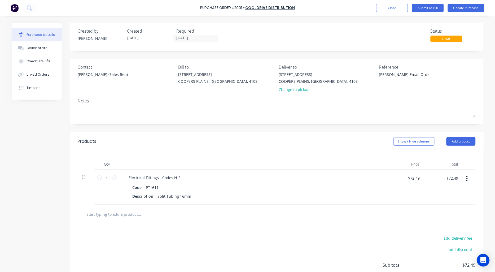
click at [119, 218] on input "text" at bounding box center [139, 214] width 106 height 11
type textarea "x"
type input "S"
type textarea "x"
type input "SP"
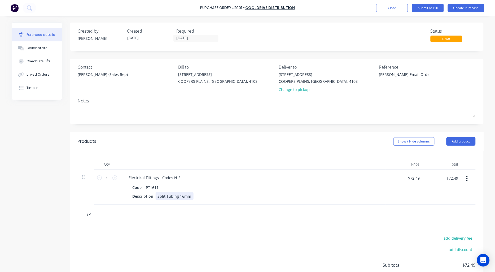
type textarea "x"
type input "SP9"
type textarea "x"
type input "SP91"
type textarea "x"
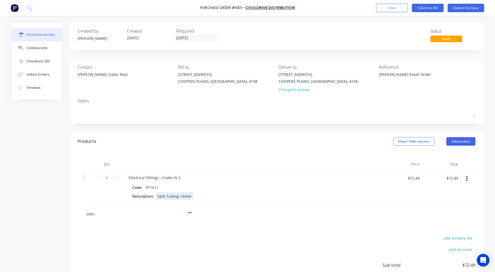
type input "SP911"
type textarea "x"
type input "SP9119"
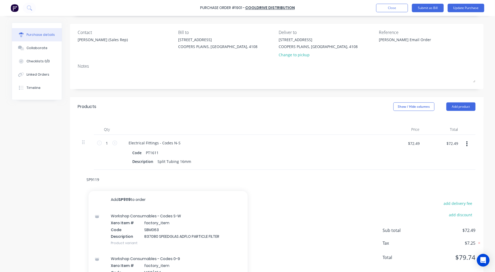
scroll to position [49, 0]
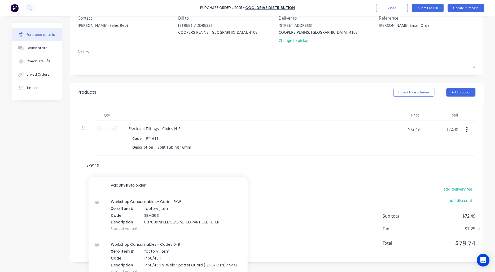
type textarea "x"
type input "SP911"
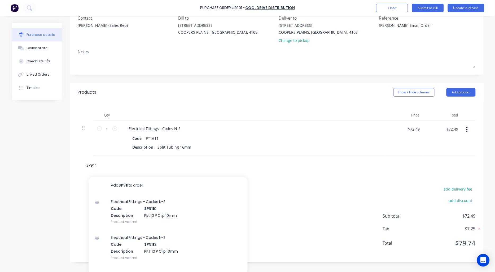
type textarea "x"
type input "SP9119"
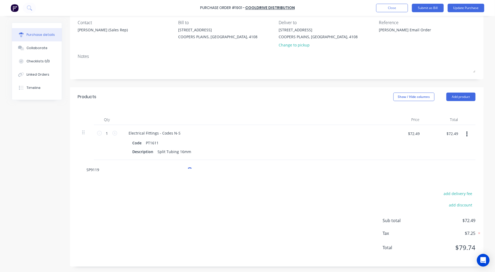
type textarea "x"
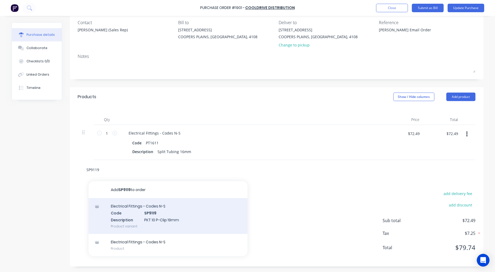
type input "SP9119"
click at [162, 216] on div "Electrical Fittings - Codes N-S Code SP9119 Description PKT 10 P-Clip 19mm Prod…" at bounding box center [168, 216] width 159 height 36
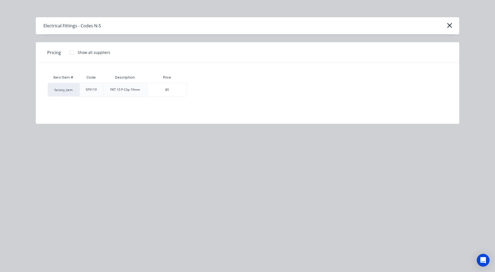
click at [70, 54] on div at bounding box center [72, 52] width 11 height 11
click at [212, 88] on div "$0.00" at bounding box center [205, 89] width 37 height 13
type textarea "x"
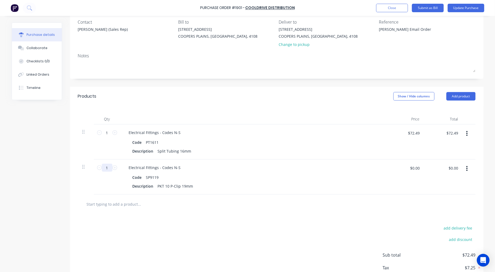
click at [105, 167] on input "1" at bounding box center [107, 168] width 11 height 8
type textarea "x"
type input "3"
type textarea "x"
type input "30"
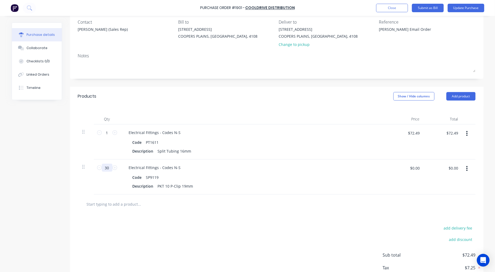
type textarea "x"
type input "30"
click at [125, 203] on input "text" at bounding box center [139, 203] width 106 height 11
type textarea "x"
type input "S"
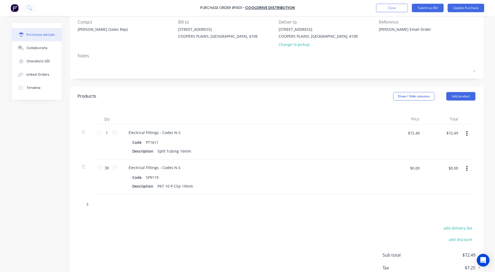
type textarea "x"
type input "SP"
type textarea "x"
type input "SP9"
type textarea "x"
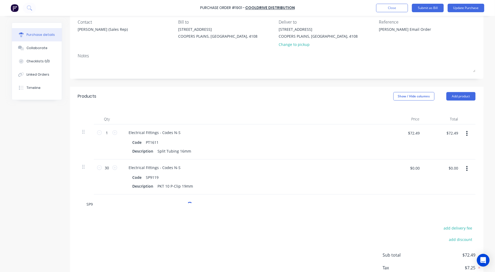
type input "SP91"
type textarea "x"
type input "SP912"
type textarea "x"
type input "SP9125"
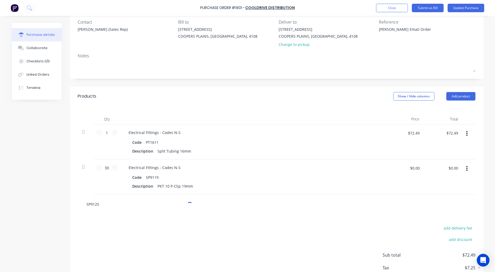
type textarea "x"
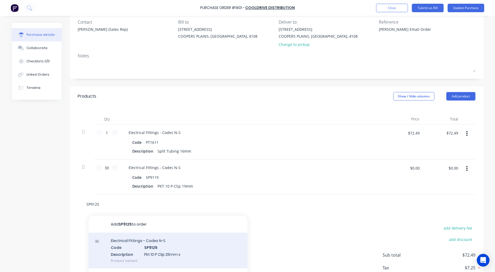
type input "SP9125"
click at [175, 250] on div "Electrical Fittings - Codes N-S Code SP9125 Description Pkt 10 P Clip 25mm x Pr…" at bounding box center [168, 250] width 159 height 36
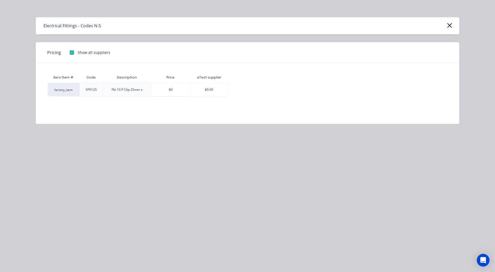
click at [209, 91] on div "$0.00" at bounding box center [209, 89] width 37 height 13
type textarea "x"
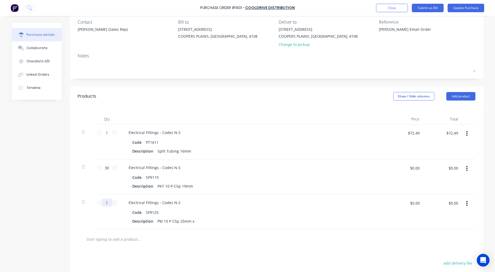
click at [105, 202] on input "1" at bounding box center [107, 202] width 11 height 8
type textarea "x"
type input "3"
type textarea "x"
type input "30"
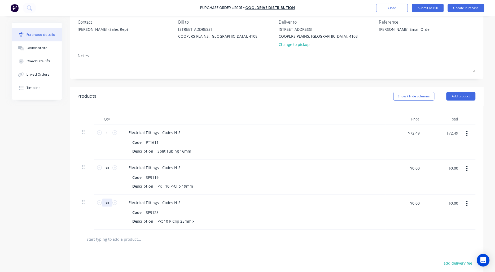
type textarea "x"
type input "30"
click at [105, 167] on input "30" at bounding box center [107, 168] width 11 height 8
type textarea "x"
type input "3"
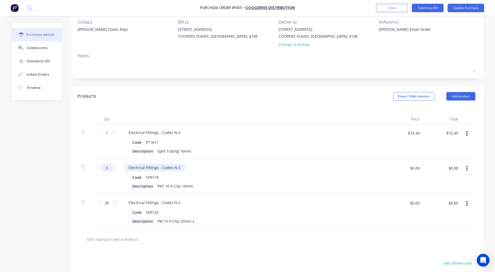
type textarea "x"
type input "3"
click at [107, 203] on input "30" at bounding box center [107, 202] width 11 height 8
type textarea "x"
type input "3"
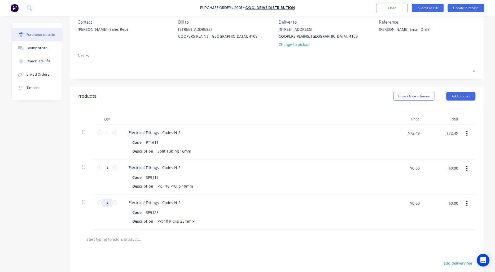
type textarea "x"
type input "3"
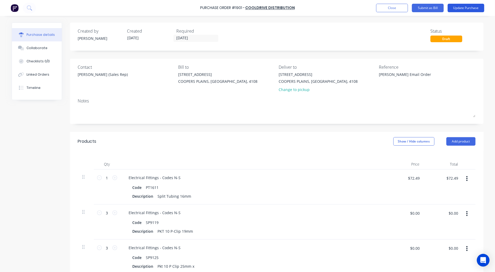
click at [467, 6] on button "Update Purchase" at bounding box center [466, 8] width 37 height 8
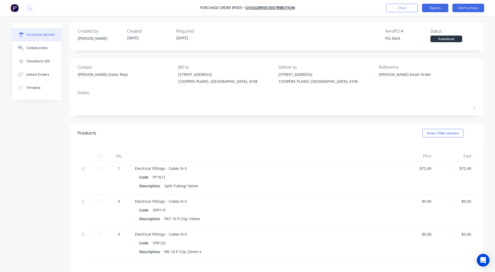
click at [435, 8] on button "Options" at bounding box center [435, 8] width 26 height 8
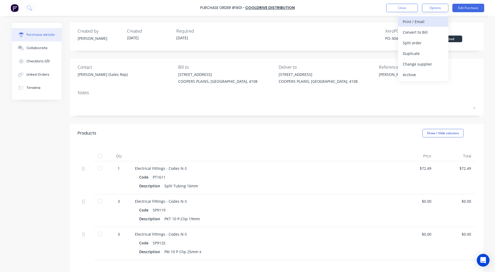
click at [423, 20] on div "Print / Email" at bounding box center [423, 22] width 41 height 8
click at [424, 32] on div "With pricing" at bounding box center [423, 32] width 41 height 8
type textarea "x"
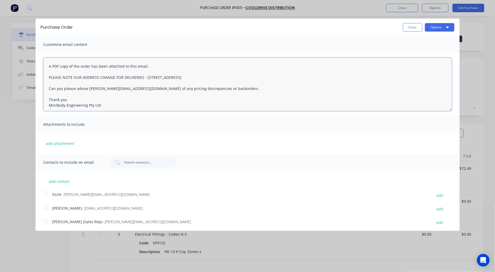
click at [48, 64] on textarea "A PDF copy of the order has been attached to this email. PLEASE NOTE OUR ADDRES…" at bounding box center [247, 84] width 408 height 53
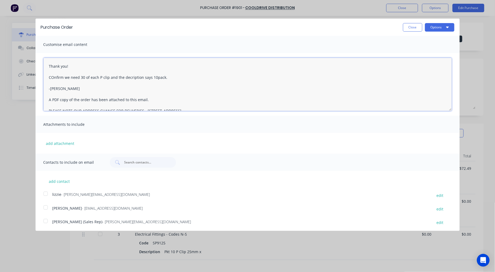
click at [63, 77] on textarea "Thank you! COnfirm we need 30 of each P clip and the decription says 10pack. -T…" at bounding box center [247, 84] width 408 height 53
click at [54, 76] on textarea "Thank you! COnfirming we need 30 of each P clip and the decription says 10pack.…" at bounding box center [247, 84] width 408 height 53
click at [107, 76] on textarea "Thank you! Confirming we need 30 of each P clip and the decription says 10pack.…" at bounding box center [247, 84] width 408 height 53
drag, startPoint x: 148, startPoint y: 76, endPoint x: 133, endPoint y: 76, distance: 14.6
click at [133, 76] on textarea "Thank you! Confirming we need 30 of each P-clip and the decryptions says 10pack…" at bounding box center [247, 84] width 408 height 53
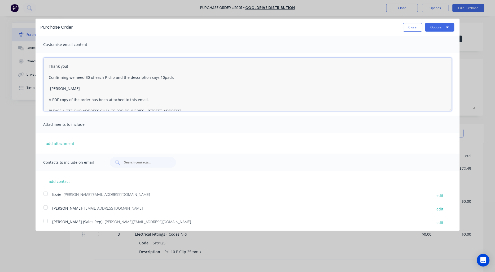
click at [173, 77] on textarea "Thank you! Confirming we need 30 of each P-clip and the description says 10pack…" at bounding box center [247, 84] width 408 height 53
type textarea "Thank you! Confirming we need 30 of each P-clip and the description says 10pack…"
click at [430, 30] on button "Options" at bounding box center [439, 27] width 29 height 8
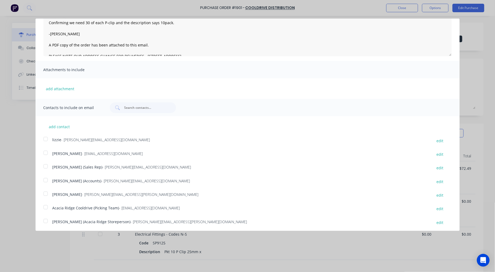
scroll to position [56, 0]
click at [46, 163] on div at bounding box center [45, 165] width 11 height 11
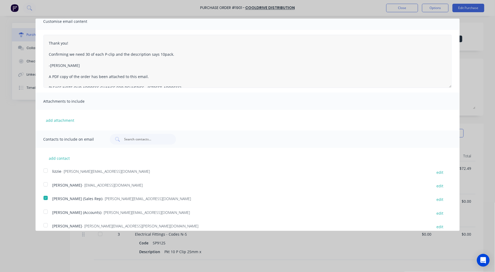
scroll to position [0, 0]
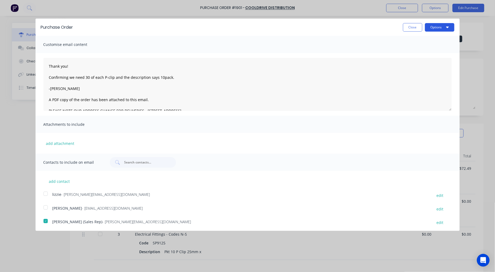
click at [438, 29] on button "Options" at bounding box center [439, 27] width 29 height 8
click at [414, 49] on div "Email" at bounding box center [429, 51] width 41 height 8
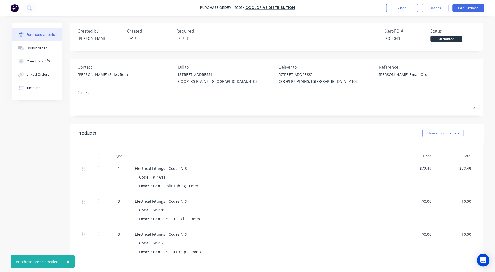
type textarea "x"
click at [394, 7] on button "Close" at bounding box center [402, 8] width 32 height 8
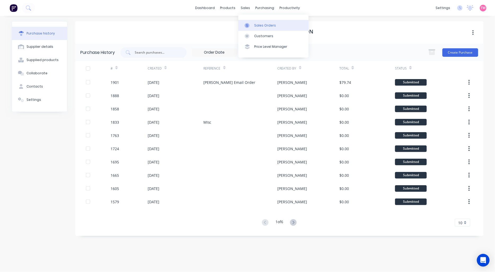
click at [251, 24] on div at bounding box center [249, 25] width 8 height 5
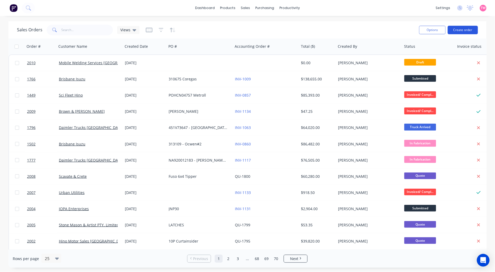
click at [469, 29] on button "Create order" at bounding box center [463, 30] width 30 height 8
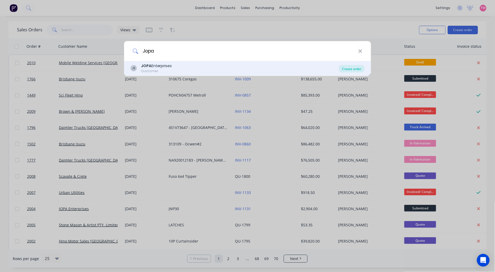
type input "Jopa"
click at [348, 67] on div "Create order" at bounding box center [352, 68] width 26 height 7
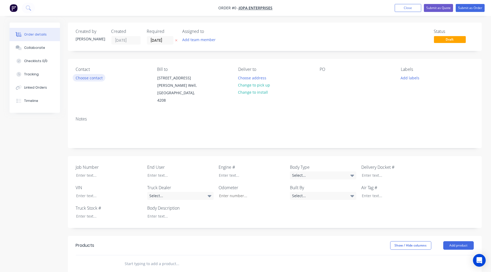
click at [83, 76] on button "Choose contact" at bounding box center [89, 77] width 33 height 7
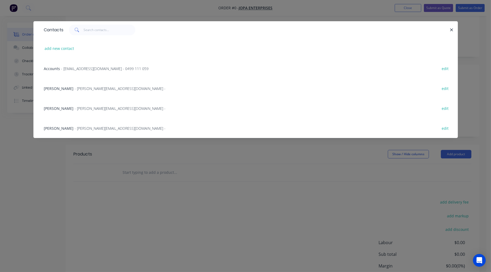
scroll to position [98, 0]
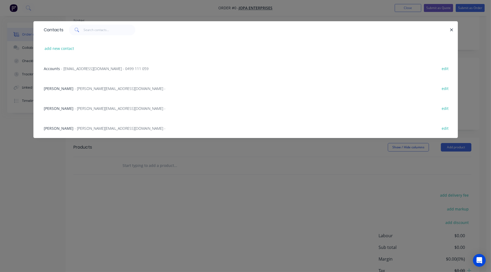
click at [78, 67] on span "- [EMAIL_ADDRESS][DOMAIN_NAME] - 0499 111 059" at bounding box center [104, 68] width 87 height 5
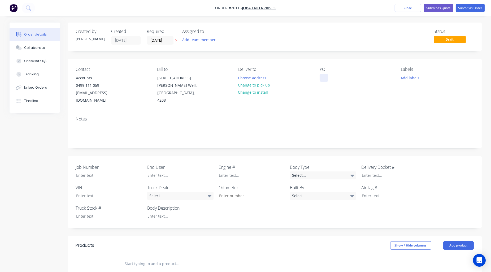
click at [323, 77] on div at bounding box center [323, 78] width 8 height 8
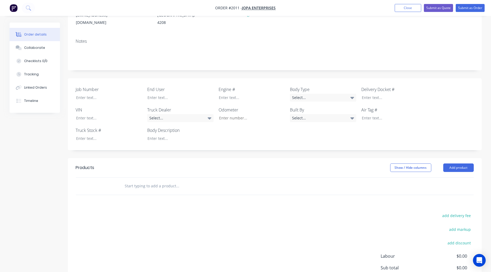
scroll to position [98, 0]
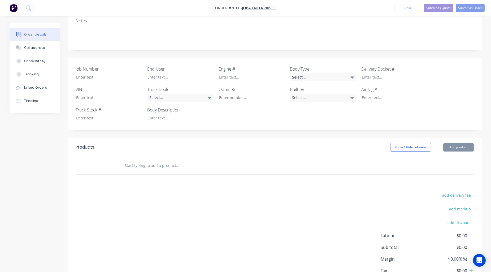
click at [156, 160] on input "text" at bounding box center [178, 165] width 106 height 11
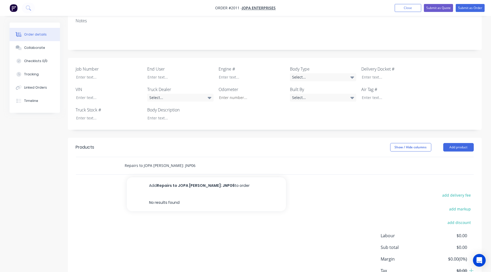
type input "Repairs to JOPA [PERSON_NAME]: JNP06"
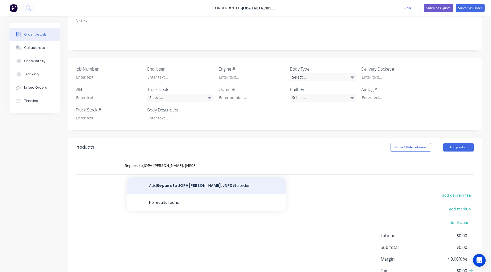
click at [223, 178] on button "Add Repairs to JOPA [PERSON_NAME]: JNP06 to order" at bounding box center [206, 185] width 159 height 17
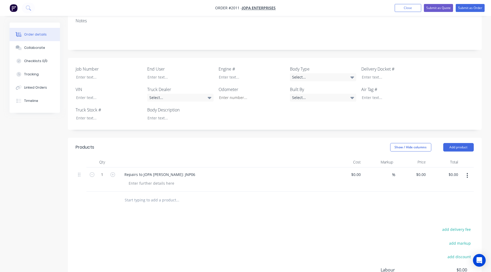
click at [141, 195] on input "text" at bounding box center [178, 200] width 106 height 11
click at [139, 179] on div at bounding box center [152, 183] width 54 height 8
paste div
type input "$0.00"
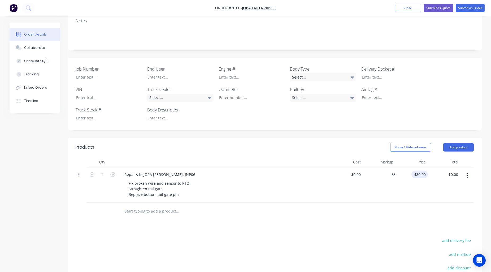
type input "$480.00"
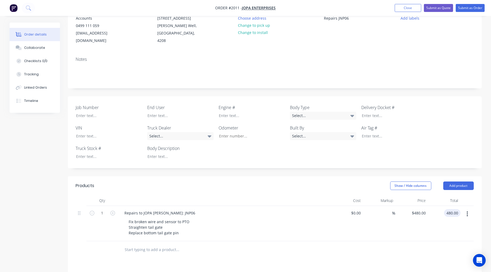
scroll to position [0, 0]
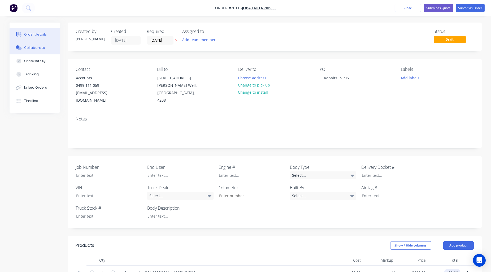
type input "$480.00"
click at [38, 46] on div "Collaborate" at bounding box center [34, 47] width 21 height 5
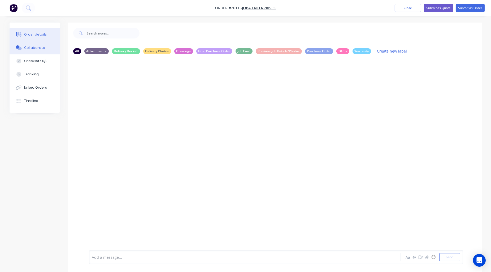
click at [31, 36] on div "Order details" at bounding box center [35, 34] width 23 height 5
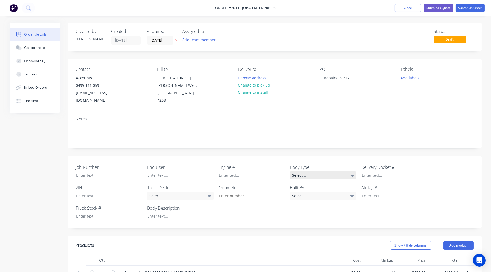
click at [349, 171] on div "Select..." at bounding box center [323, 175] width 66 height 8
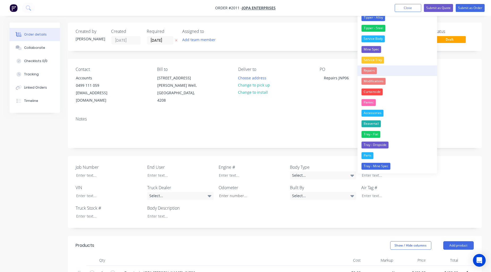
click at [372, 70] on div "Repairs" at bounding box center [368, 70] width 15 height 7
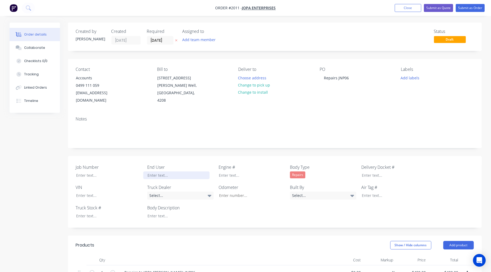
click at [163, 171] on div at bounding box center [176, 175] width 66 height 8
click at [156, 212] on div at bounding box center [176, 216] width 66 height 8
click at [471, 10] on button "Submit as Order" at bounding box center [469, 8] width 29 height 8
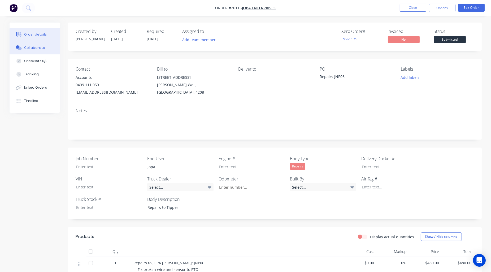
click at [22, 48] on div at bounding box center [19, 47] width 8 height 5
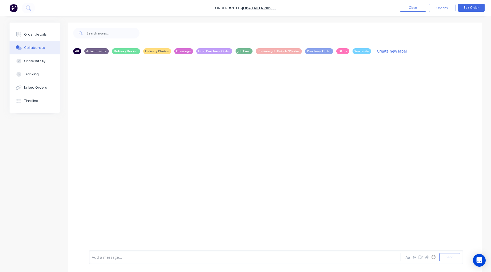
click at [402, 127] on div at bounding box center [274, 154] width 413 height 192
click at [452, 257] on button "Send" at bounding box center [449, 257] width 21 height 8
click at [32, 32] on div "Order details" at bounding box center [35, 34] width 23 height 5
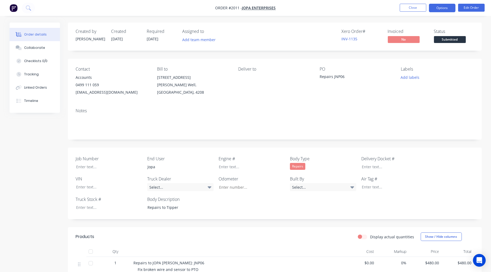
click at [443, 9] on button "Options" at bounding box center [441, 8] width 26 height 8
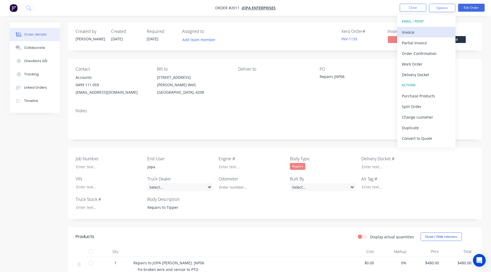
click at [411, 30] on div "Invoice" at bounding box center [425, 32] width 49 height 8
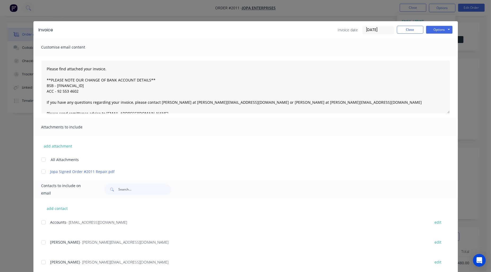
click at [40, 171] on div at bounding box center [43, 171] width 11 height 11
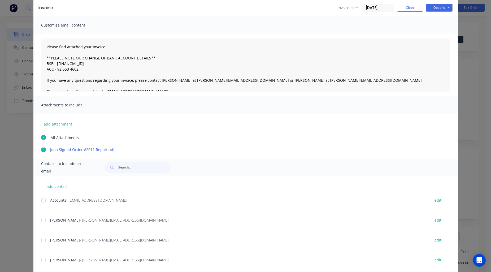
scroll to position [33, 0]
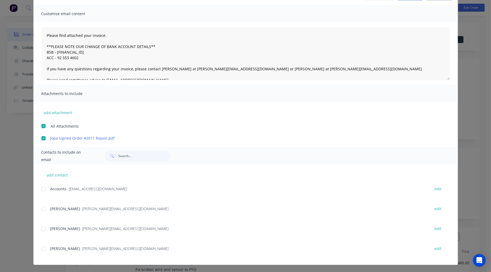
click at [42, 188] on div at bounding box center [43, 188] width 11 height 11
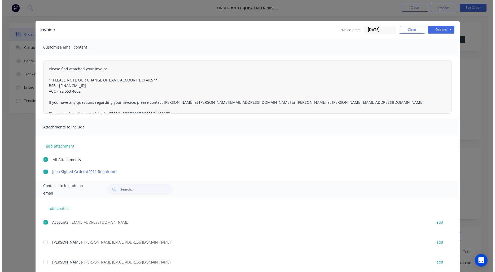
scroll to position [25, 0]
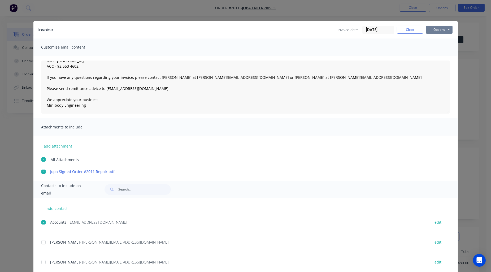
click at [438, 29] on button "Options" at bounding box center [439, 30] width 26 height 8
click at [433, 55] on button "Email" at bounding box center [443, 56] width 34 height 9
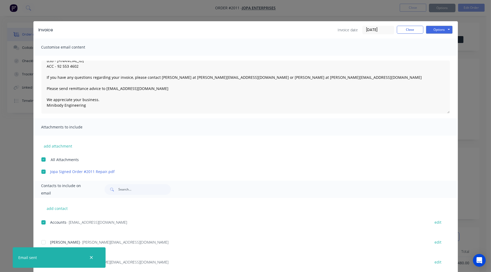
type textarea "Please find attached your invoice. **PLEASE NOTE OUR CHANGE OF BANK ACCOUNT DET…"
click at [408, 29] on button "Close" at bounding box center [409, 30] width 26 height 8
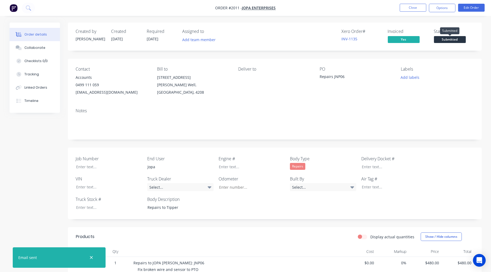
click at [439, 42] on span "Submitted" at bounding box center [450, 39] width 32 height 7
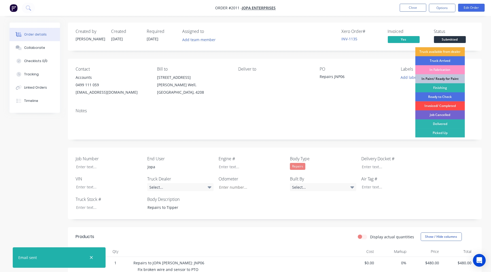
click at [439, 104] on div "Invoiced/ Completed" at bounding box center [440, 105] width 50 height 9
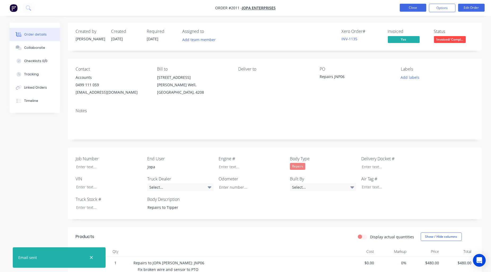
click at [409, 6] on button "Close" at bounding box center [412, 8] width 26 height 8
